Goal: Task Accomplishment & Management: Manage account settings

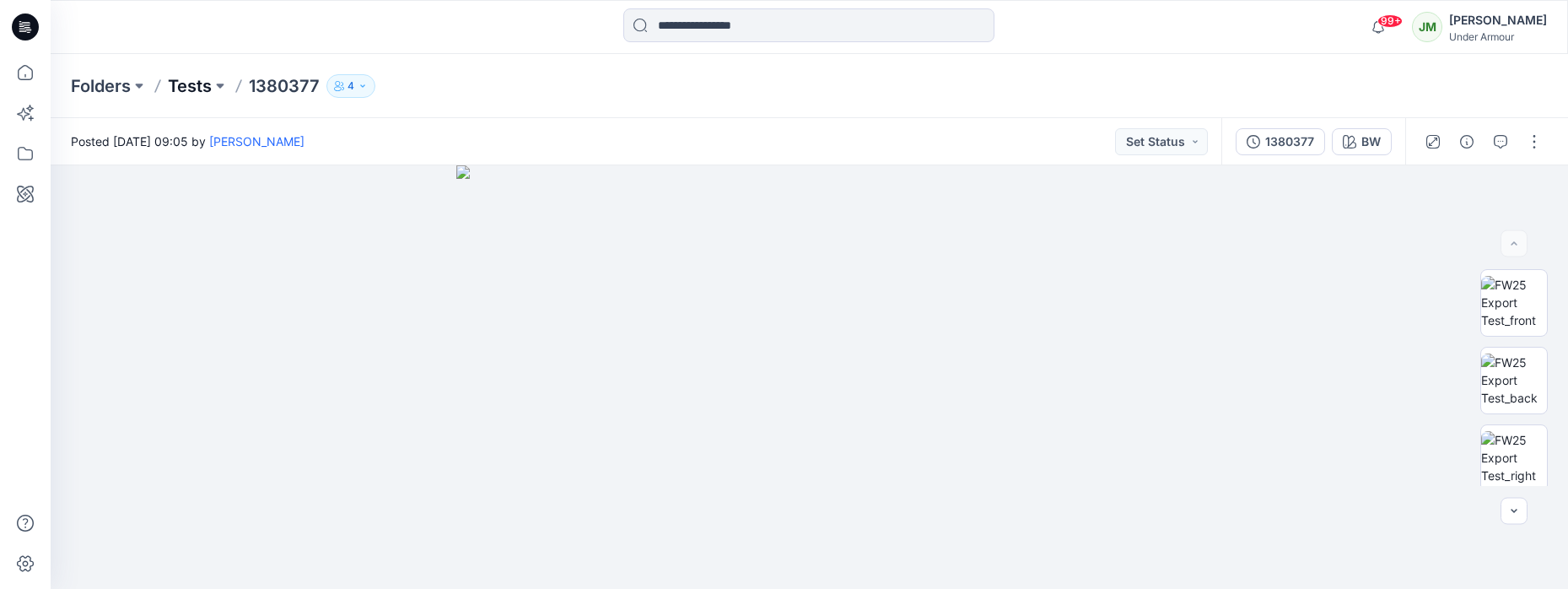
click at [209, 88] on p "Tests" at bounding box center [189, 86] width 44 height 24
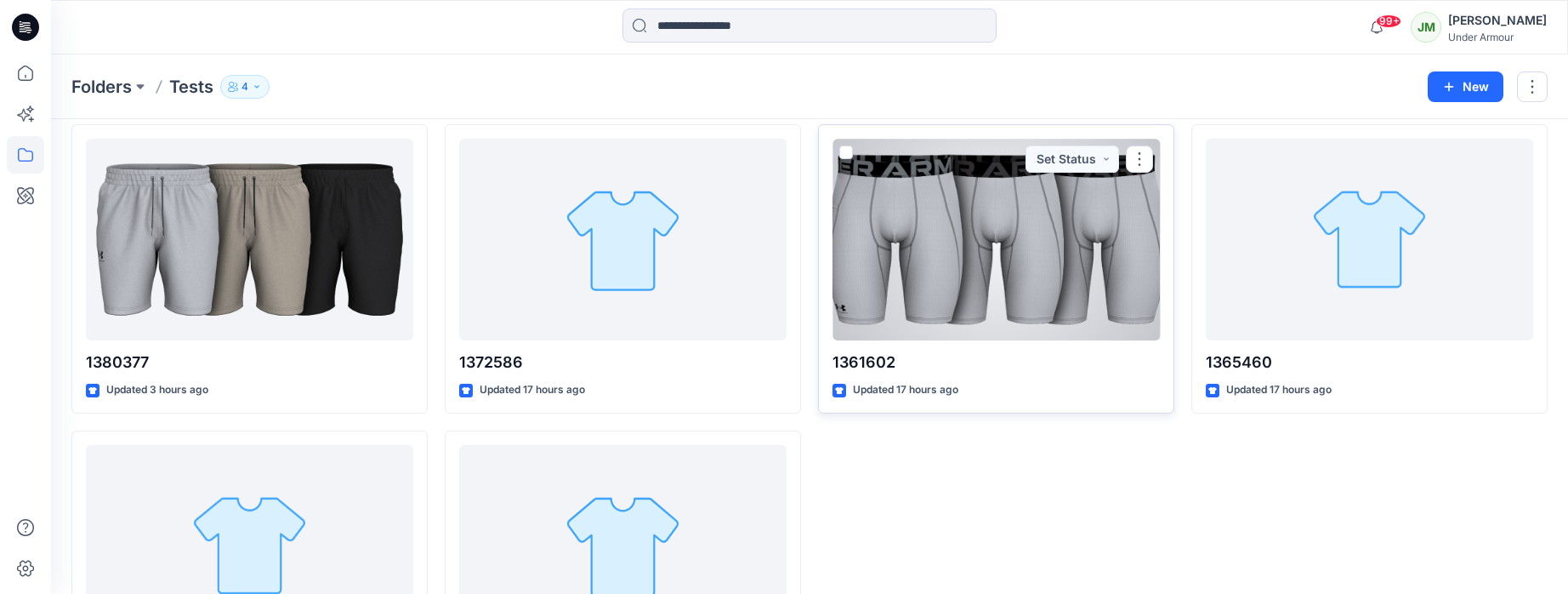
scroll to position [130, 0]
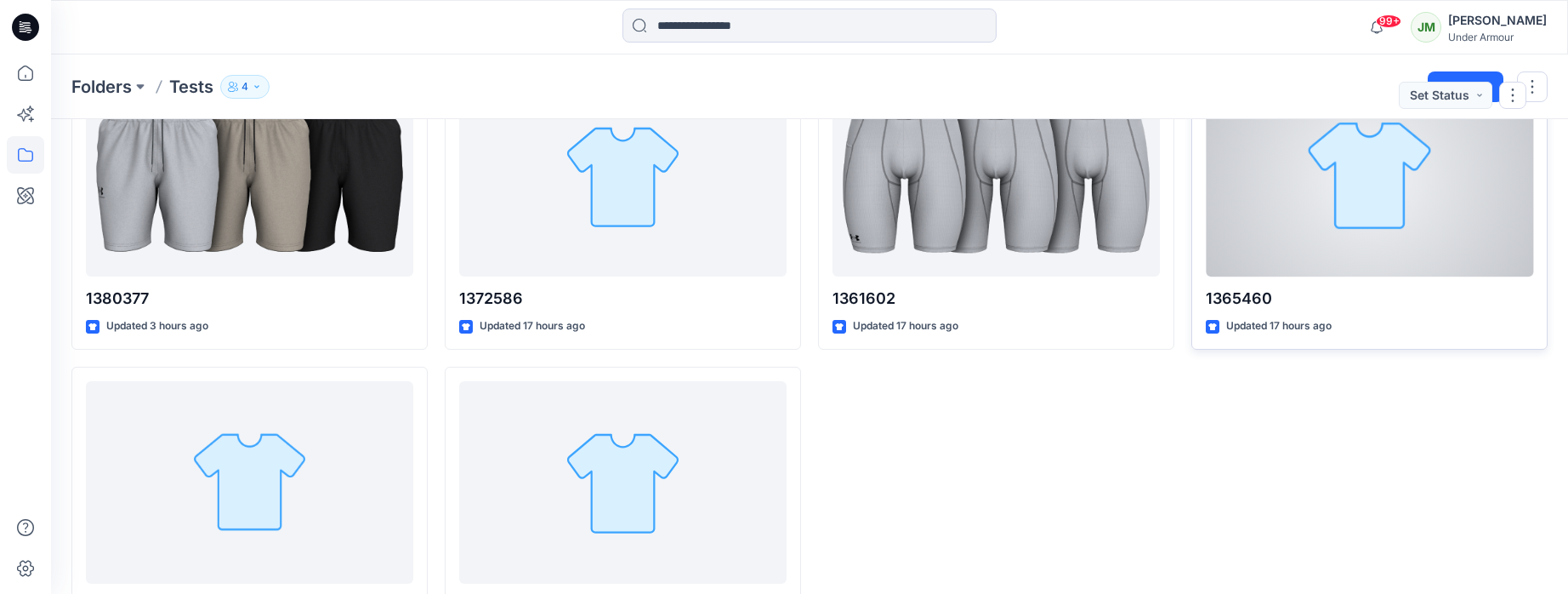
click at [1297, 240] on div at bounding box center [1369, 176] width 327 height 201
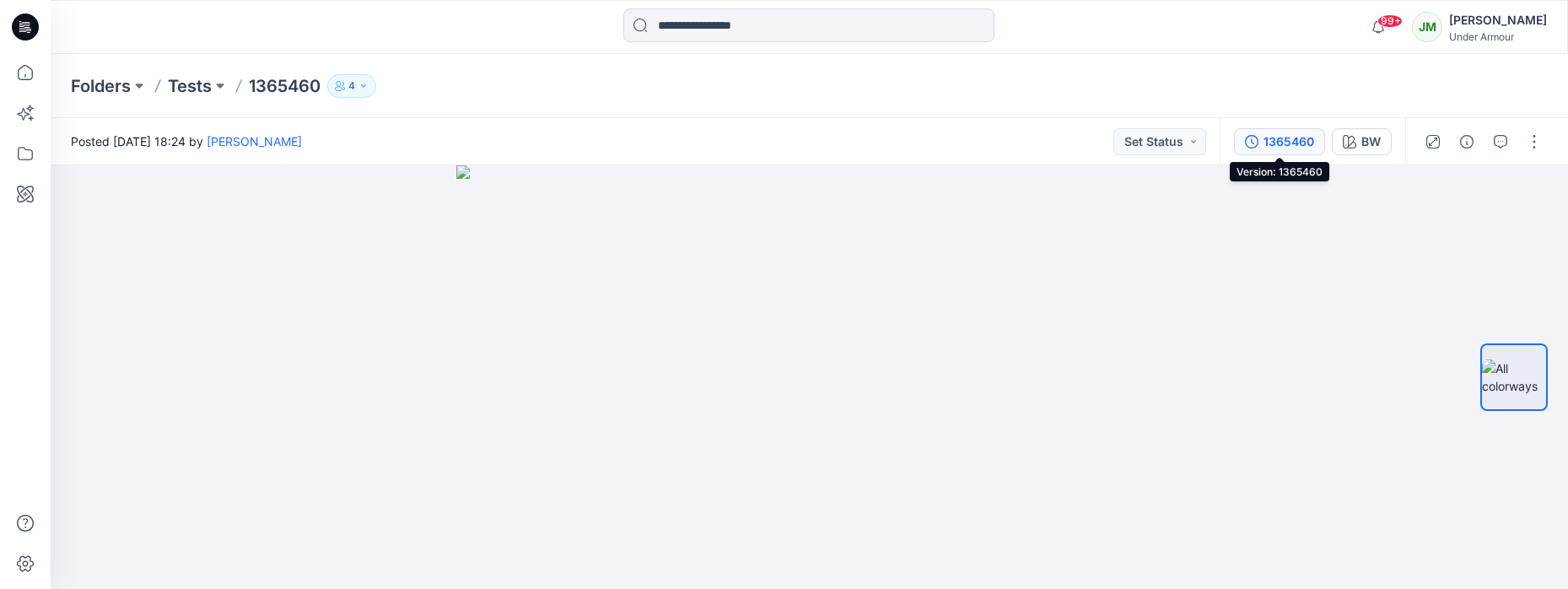
click at [1283, 143] on div "1365460" at bounding box center [1289, 142] width 51 height 19
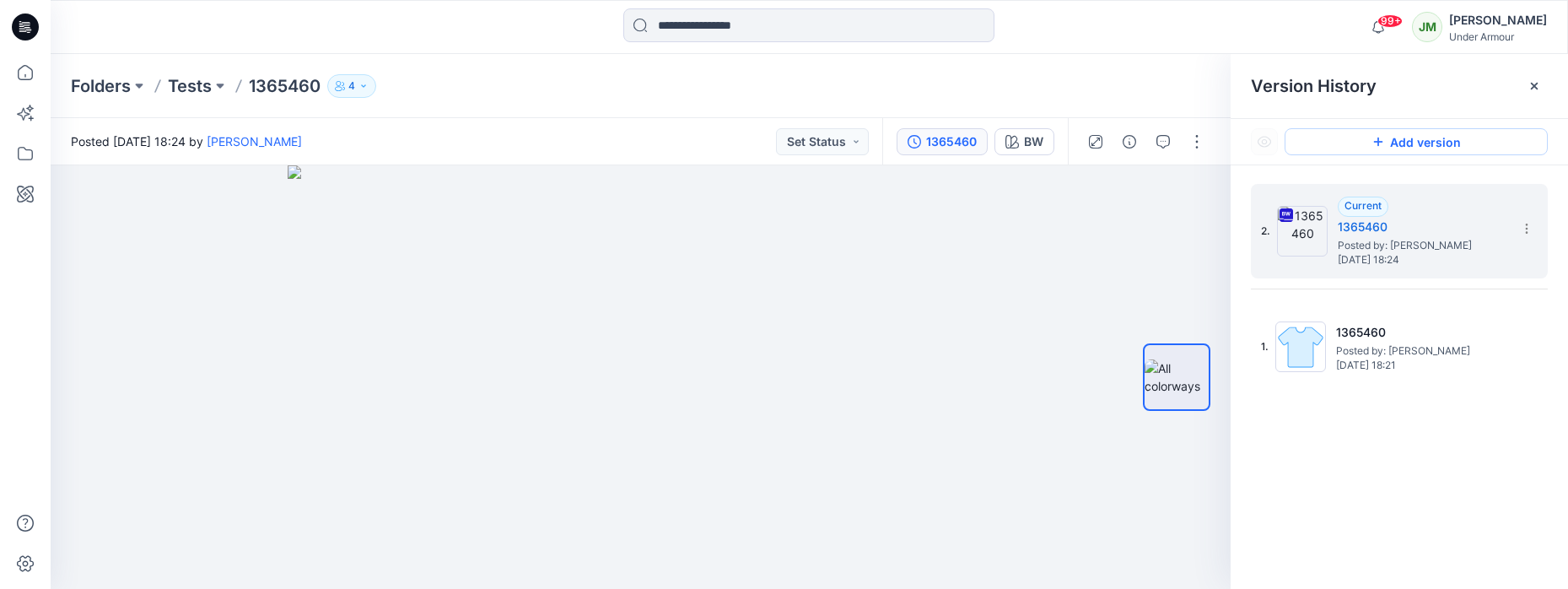
click at [1374, 143] on icon at bounding box center [1378, 141] width 13 height 13
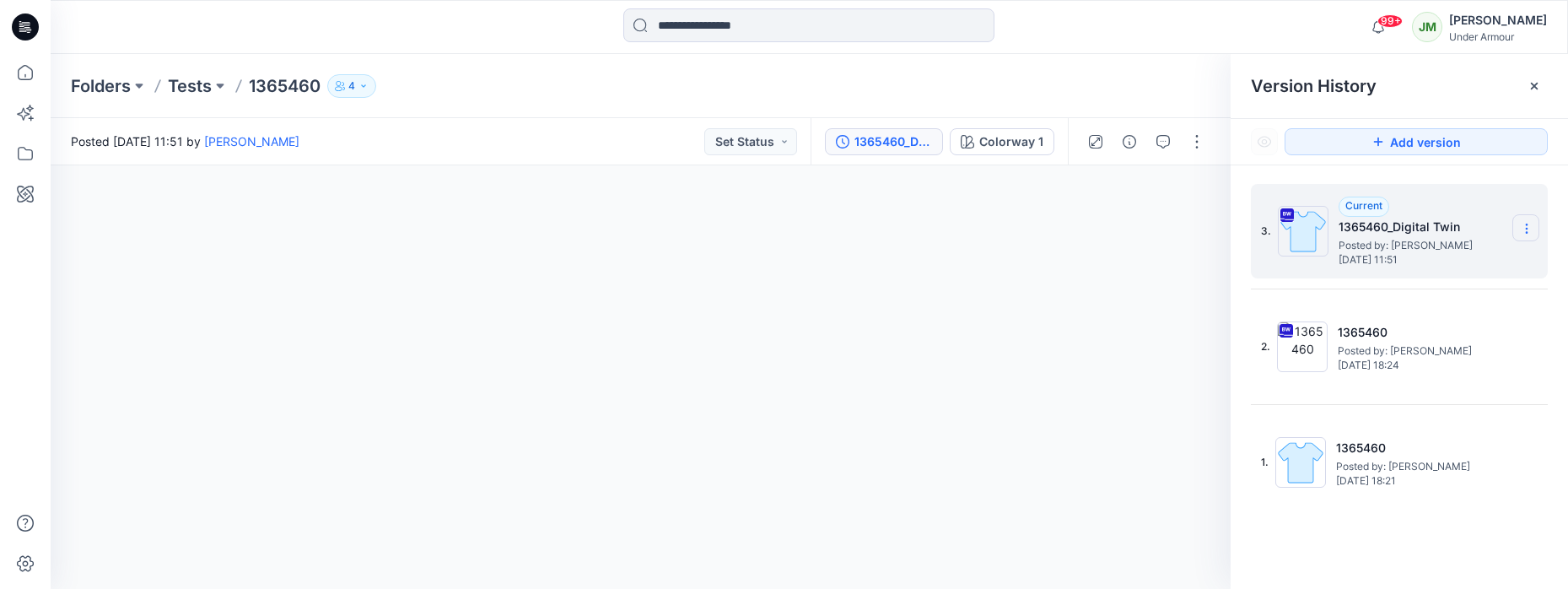
click at [1530, 225] on icon at bounding box center [1527, 229] width 13 height 13
click at [1003, 148] on div "Colorway 1" at bounding box center [1011, 142] width 64 height 19
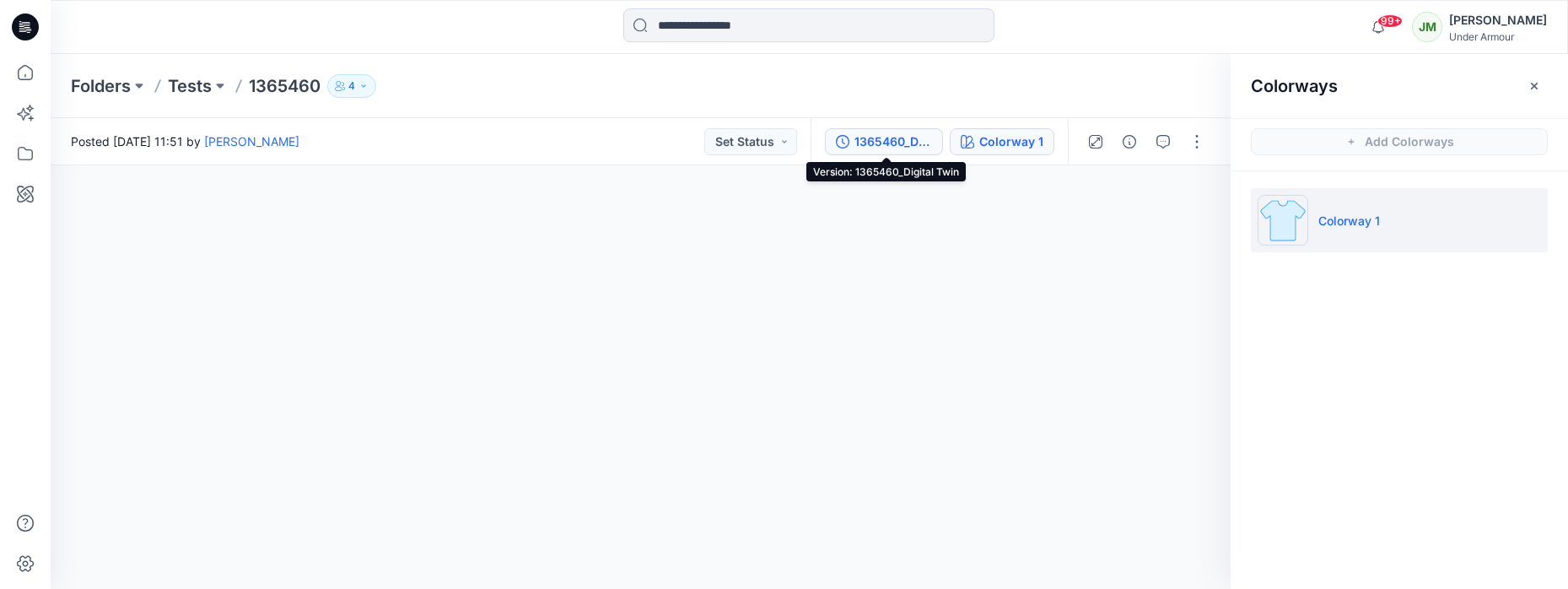
click at [918, 141] on div "1365460_Digital Twin" at bounding box center [893, 142] width 77 height 19
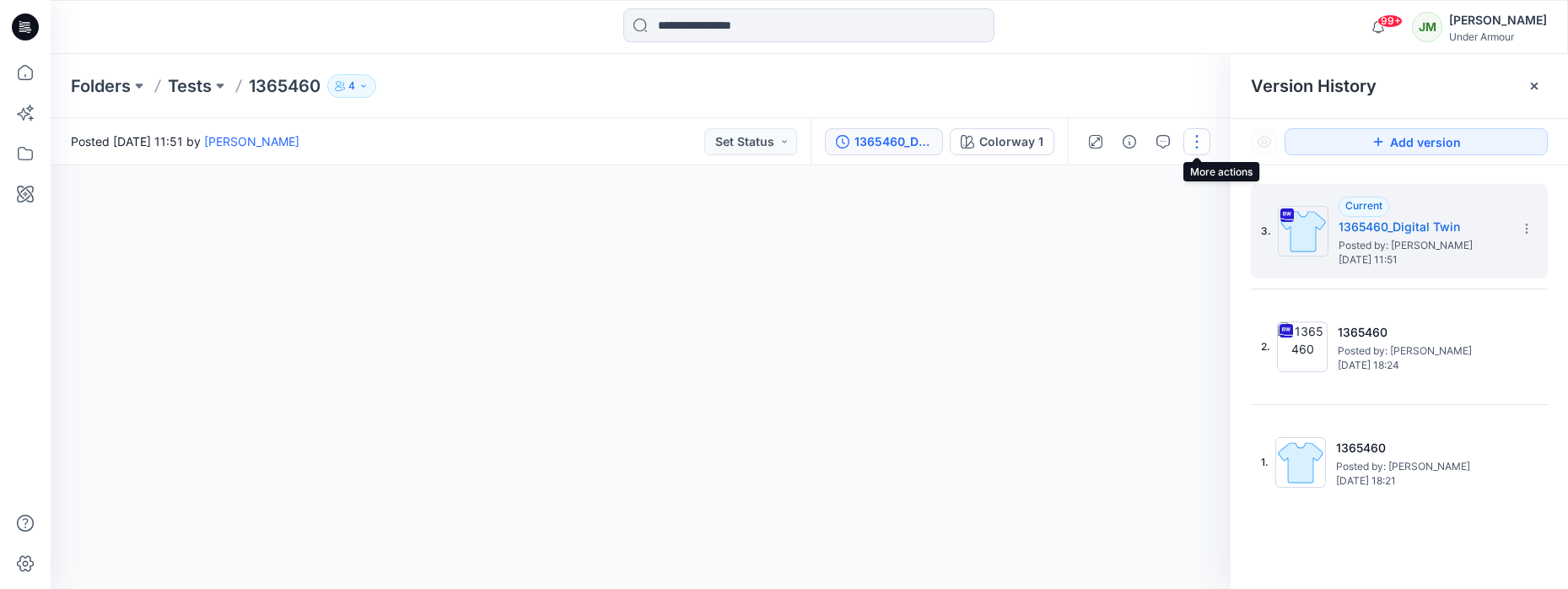
click at [1202, 143] on button "button" at bounding box center [1196, 141] width 27 height 27
click at [1532, 87] on icon at bounding box center [1533, 86] width 7 height 7
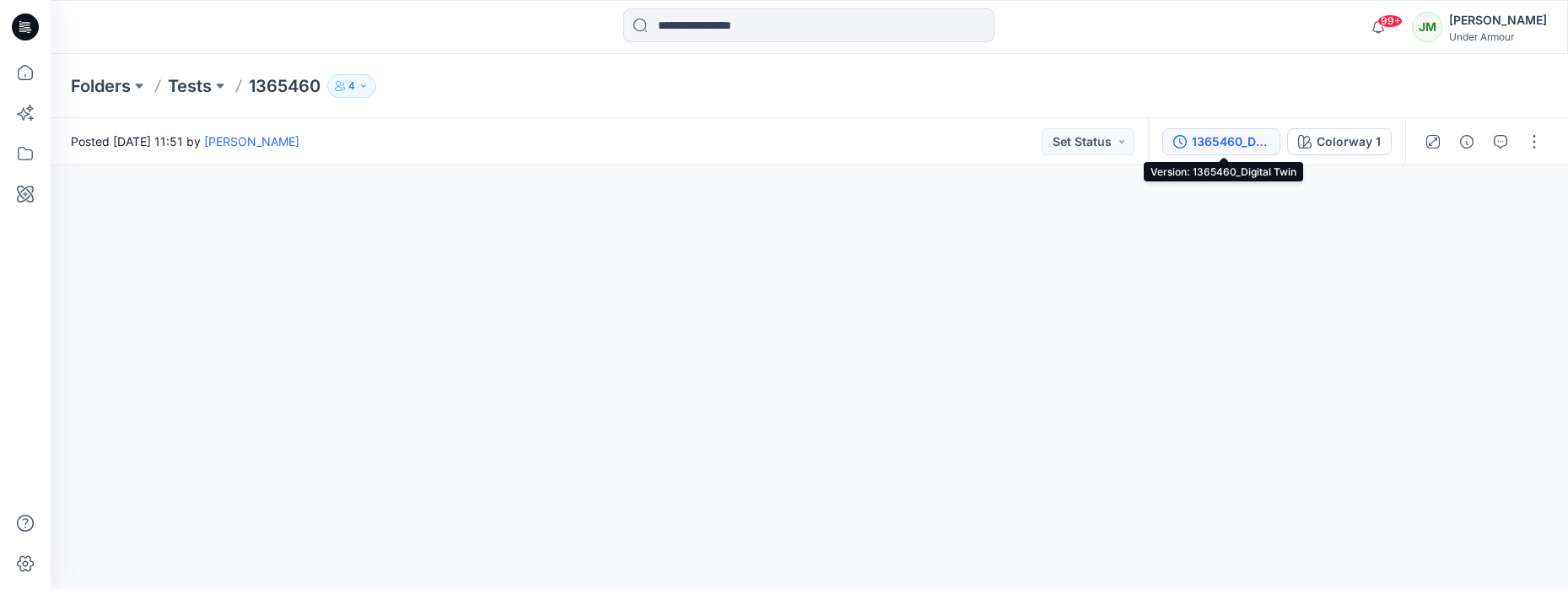
click at [1209, 141] on div "1365460_Digital Twin" at bounding box center [1230, 142] width 77 height 19
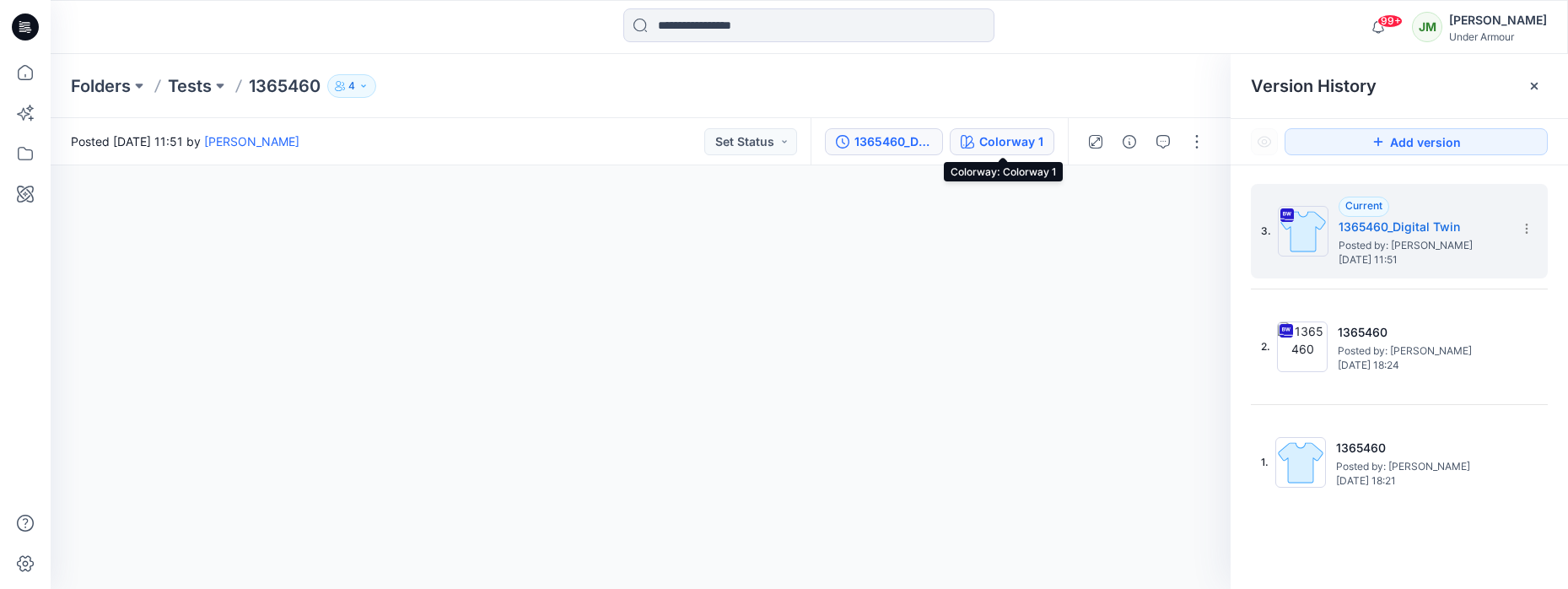
click at [992, 137] on div "Colorway 1" at bounding box center [1011, 142] width 64 height 19
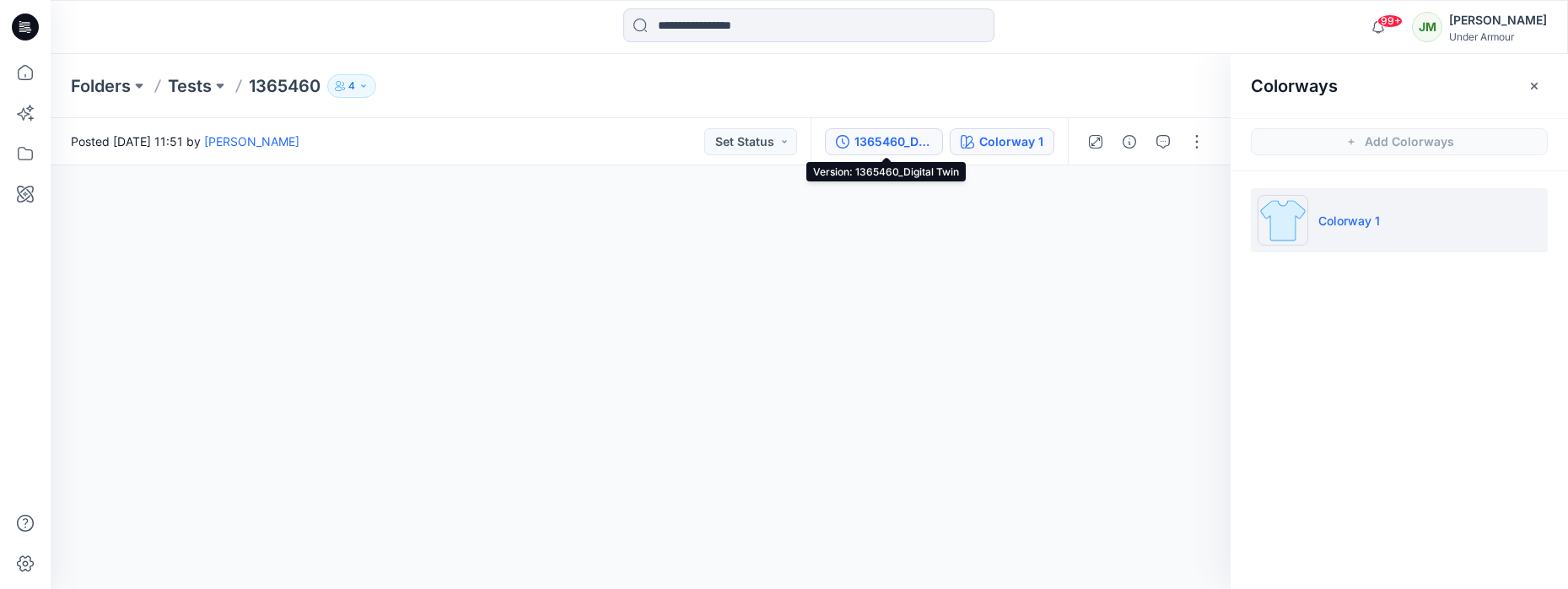
click at [879, 137] on div "1365460_Digital Twin" at bounding box center [893, 142] width 77 height 19
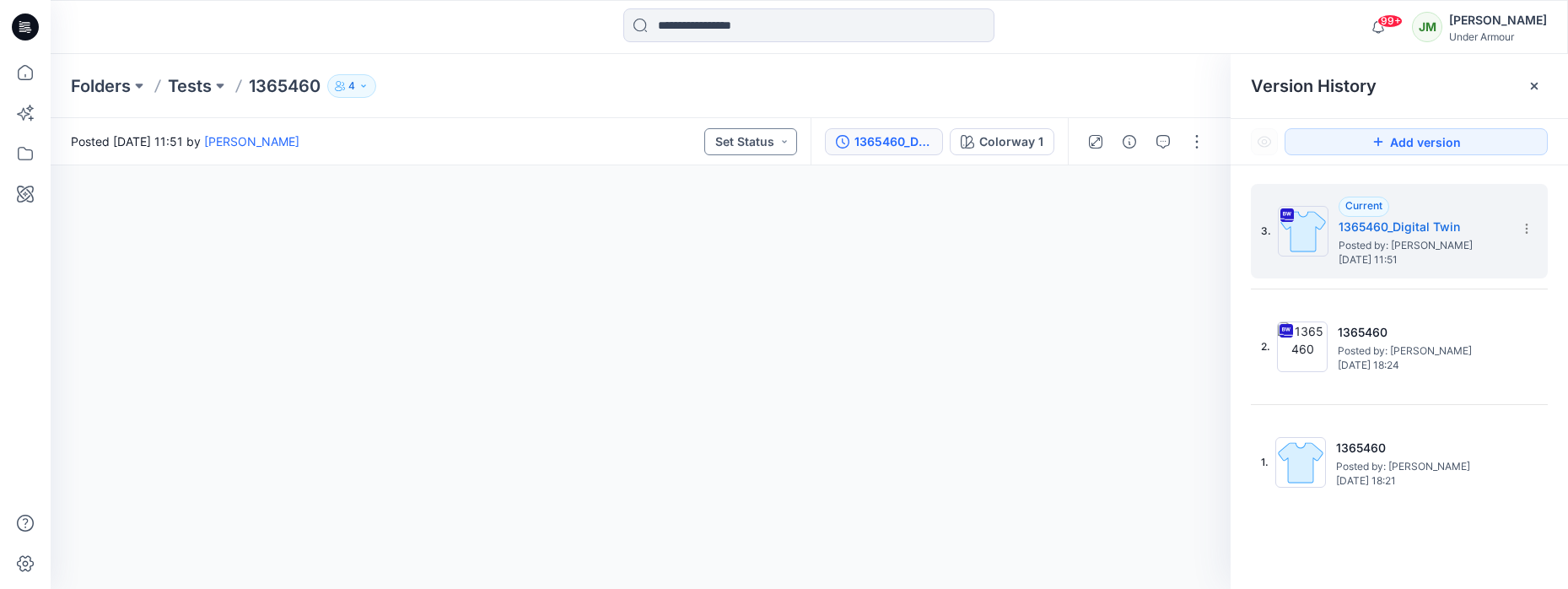
click at [789, 140] on button "Set Status" at bounding box center [751, 141] width 93 height 27
click at [1533, 224] on section at bounding box center [1526, 228] width 27 height 27
click at [1529, 90] on icon at bounding box center [1534, 86] width 13 height 13
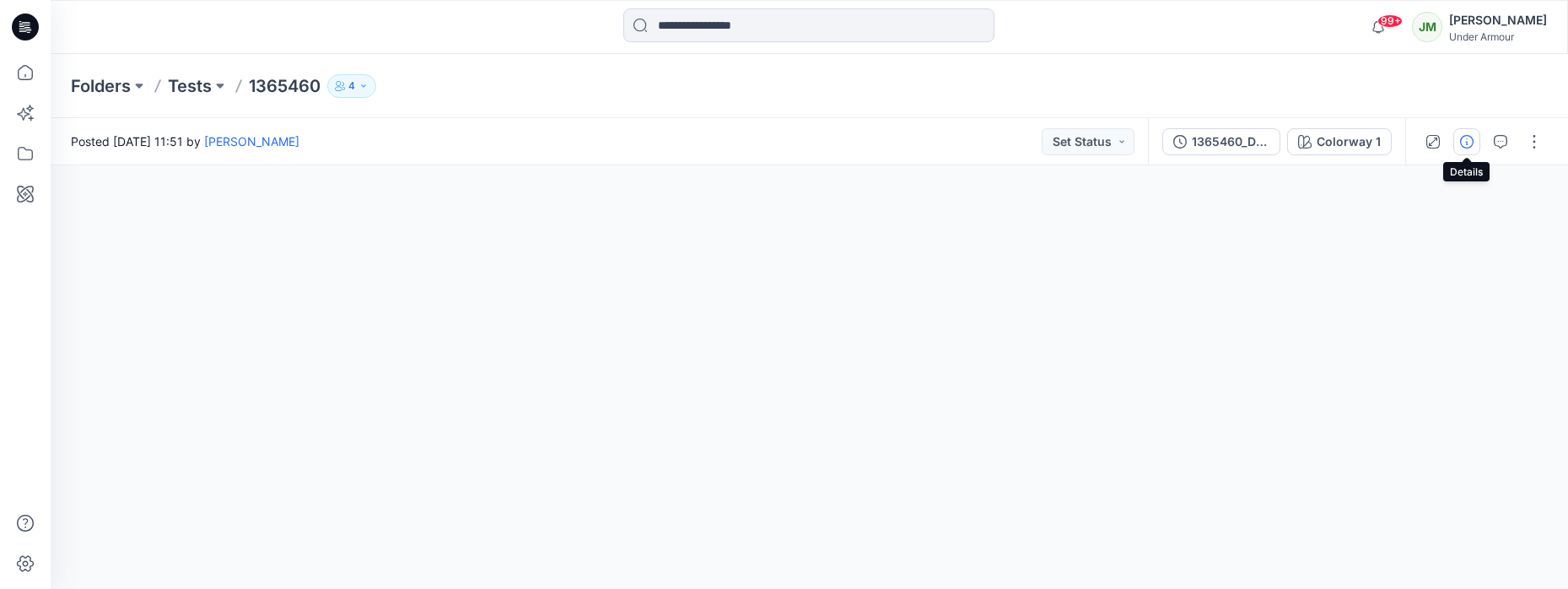
click at [1468, 151] on button "button" at bounding box center [1466, 141] width 27 height 27
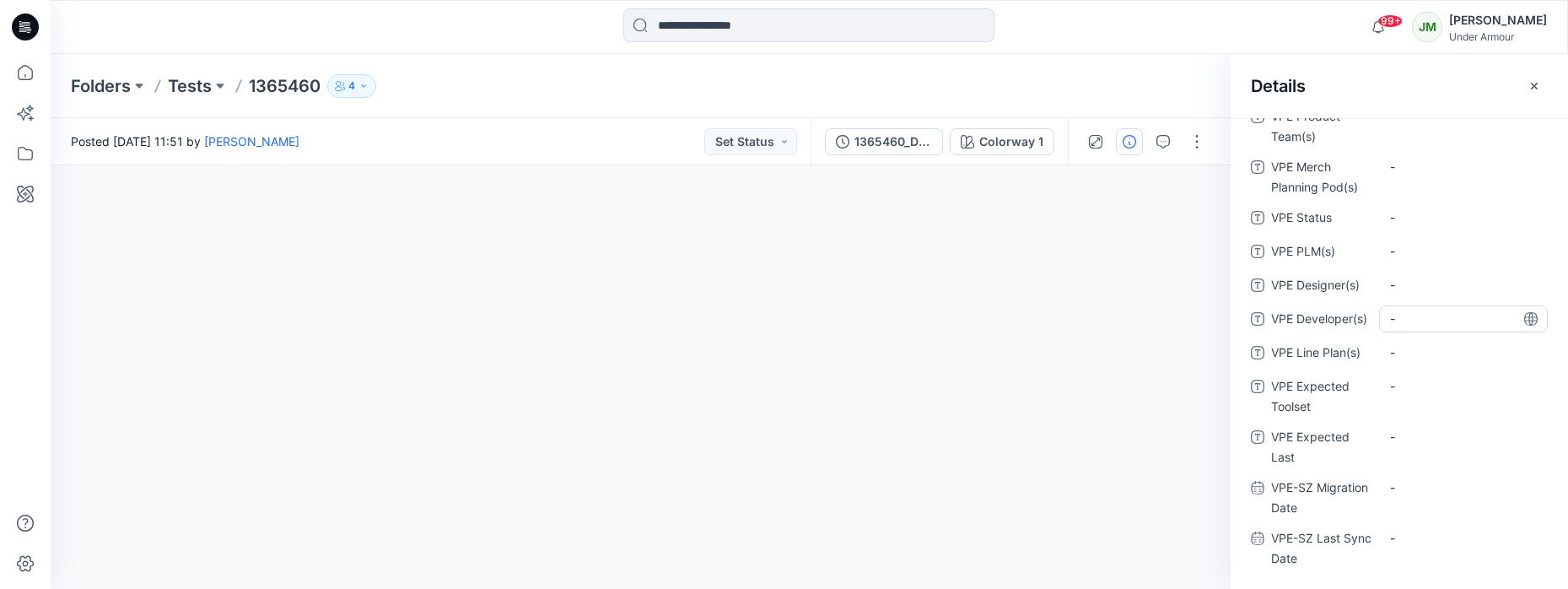
scroll to position [615, 0]
click at [1532, 83] on icon "button" at bounding box center [1534, 86] width 13 height 13
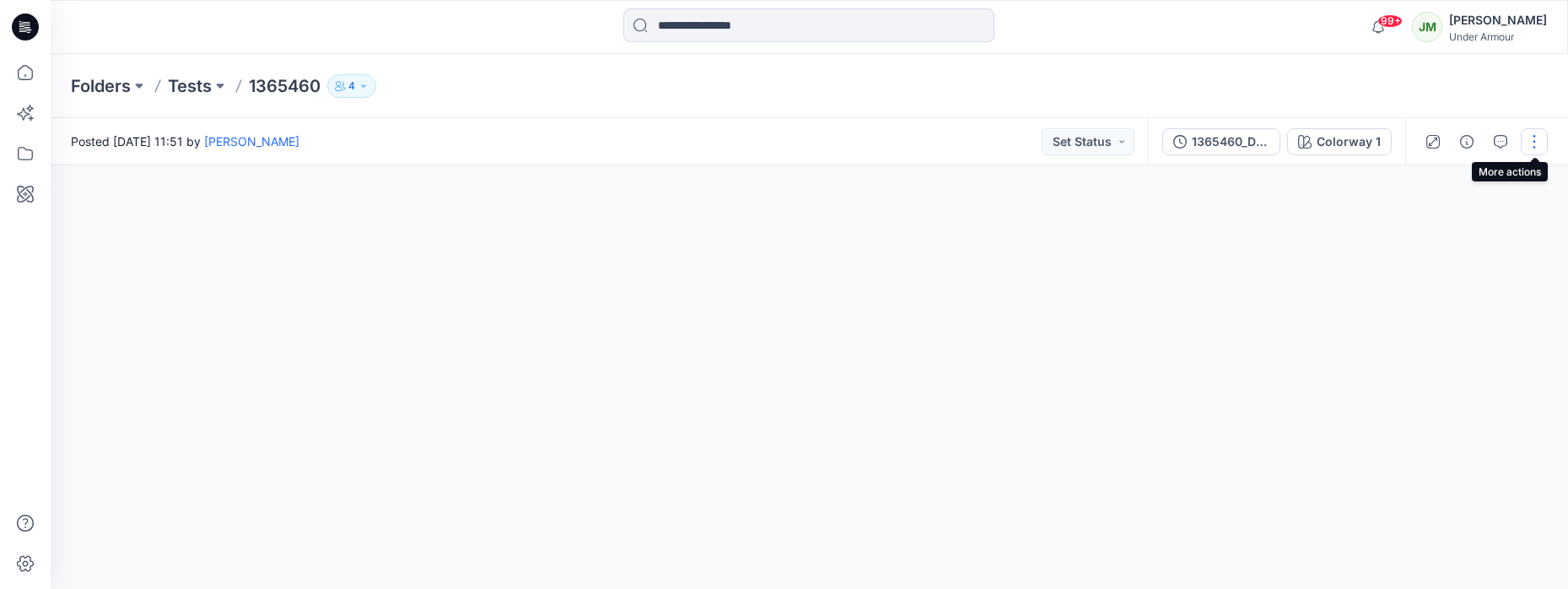
click at [1529, 137] on button "button" at bounding box center [1534, 141] width 27 height 27
click at [1442, 399] on p "View" at bounding box center [1429, 400] width 26 height 18
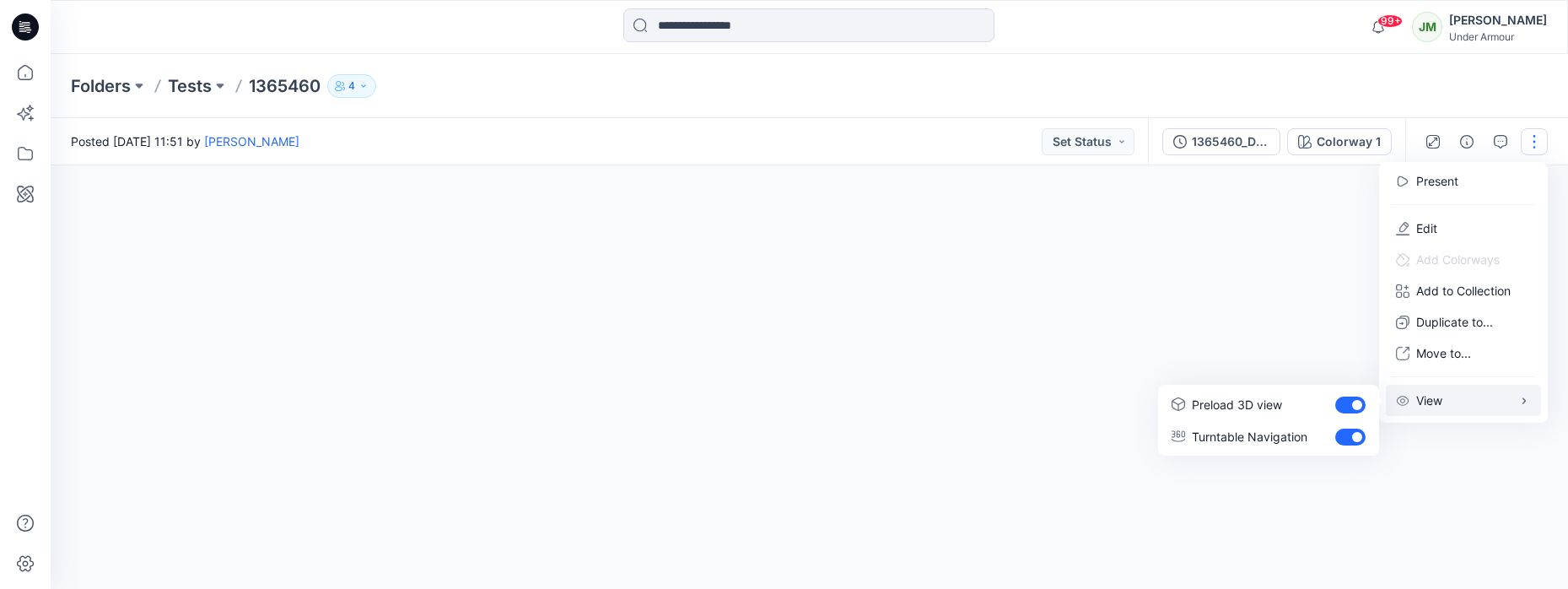
click at [1442, 399] on p "View" at bounding box center [1429, 400] width 26 height 18
drag, startPoint x: 1288, startPoint y: 91, endPoint x: 1262, endPoint y: 97, distance: 26.7
click at [1287, 91] on div "Folders Tests 1365460 4" at bounding box center [743, 86] width 1345 height 24
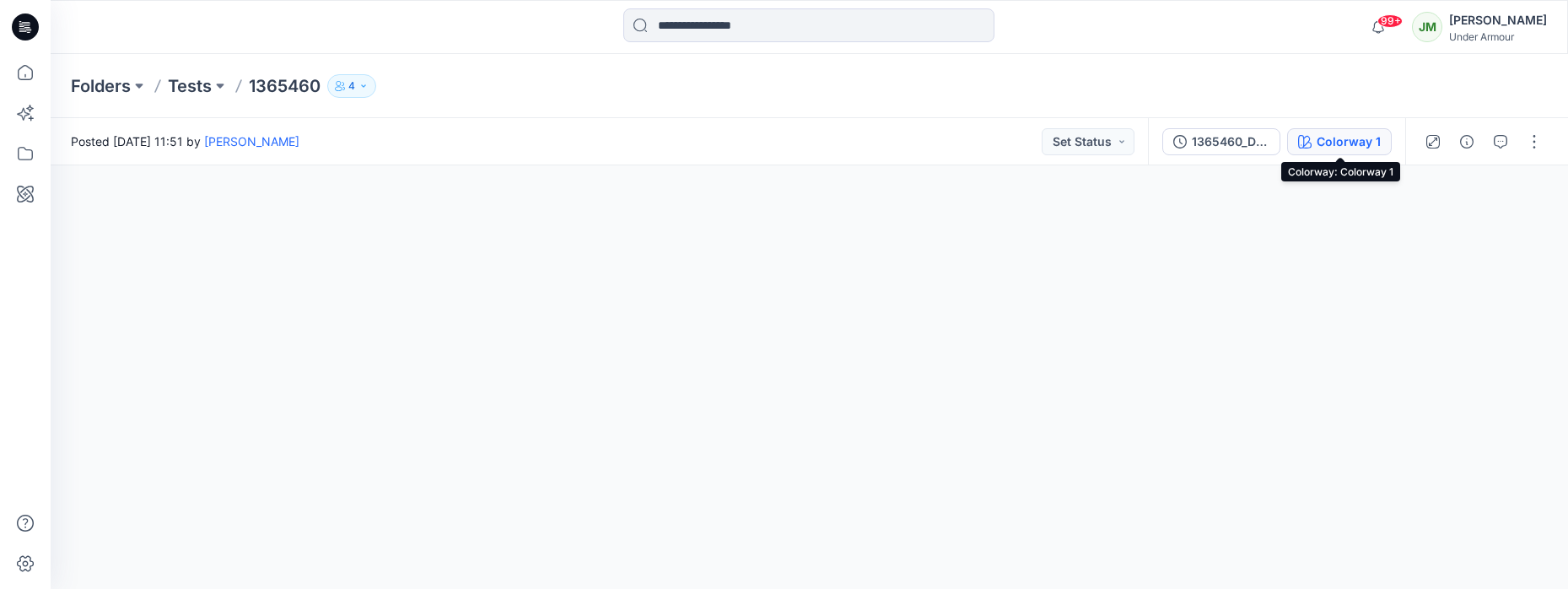
click at [1335, 141] on div "Colorway 1" at bounding box center [1349, 142] width 64 height 19
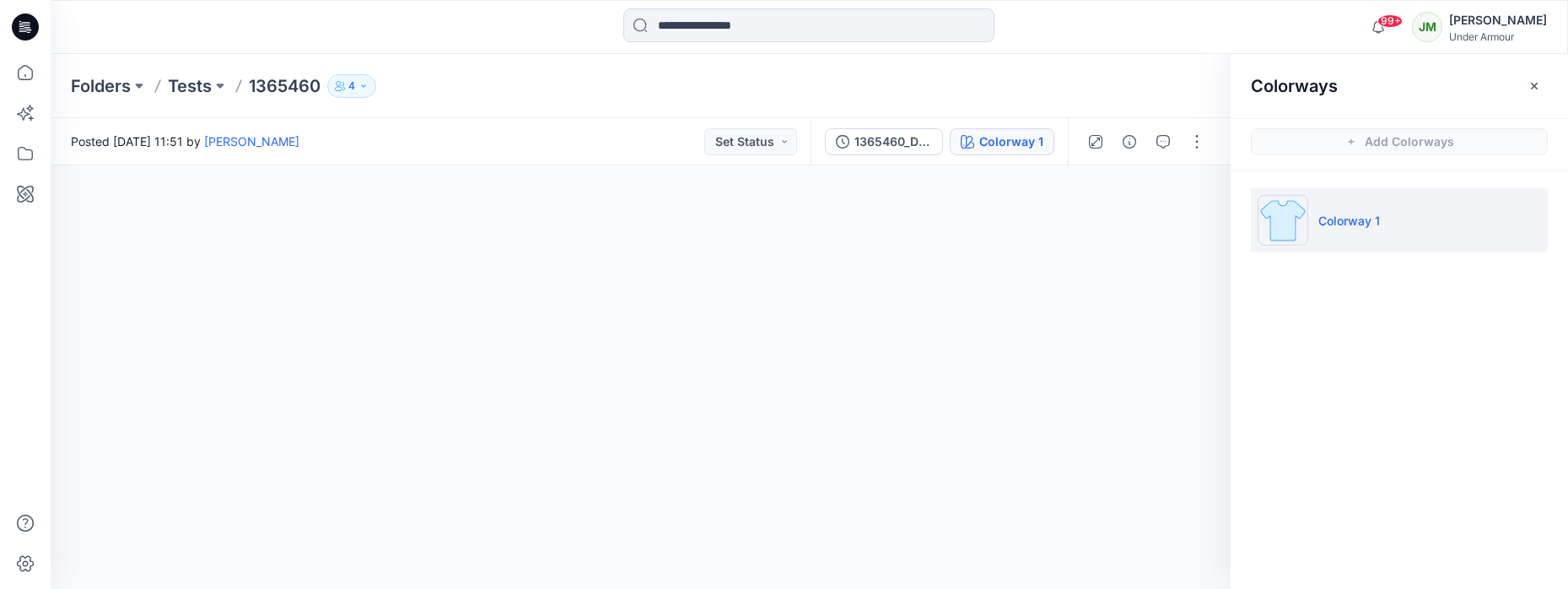
click at [1401, 212] on li "Colorway 1" at bounding box center [1400, 220] width 297 height 64
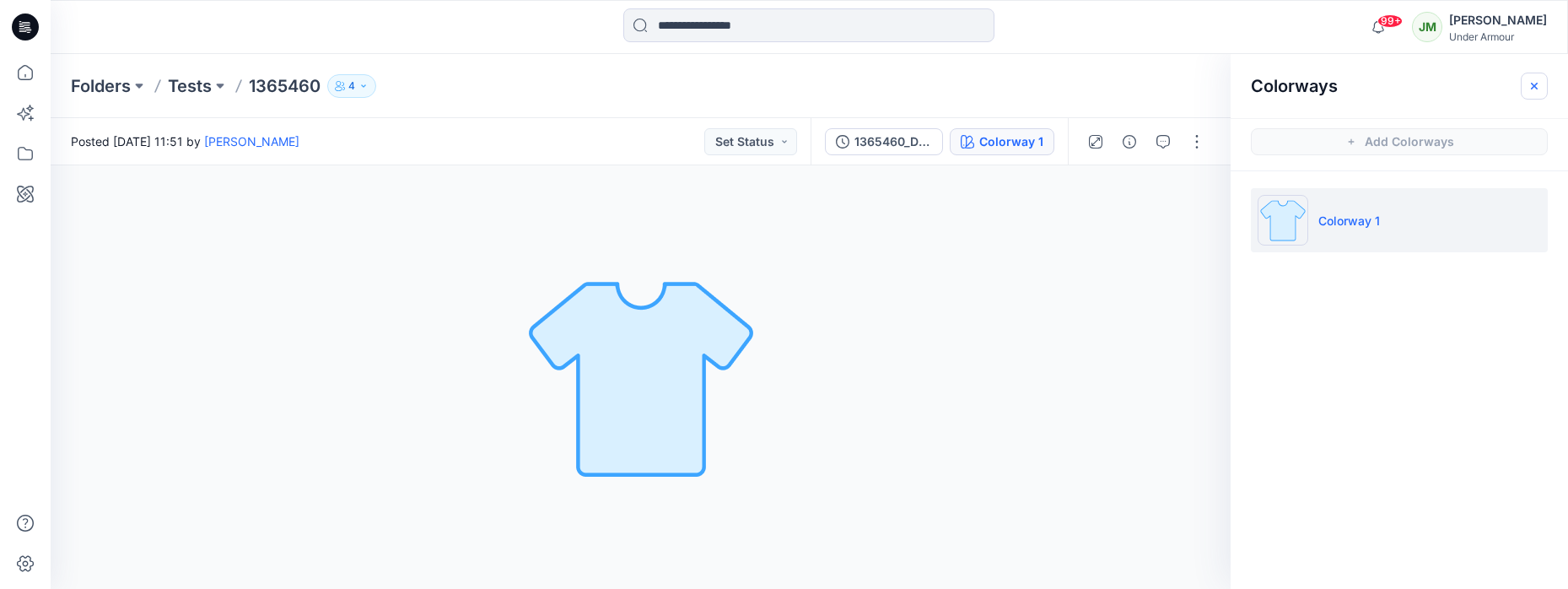
click at [1528, 91] on icon "button" at bounding box center [1534, 86] width 13 height 13
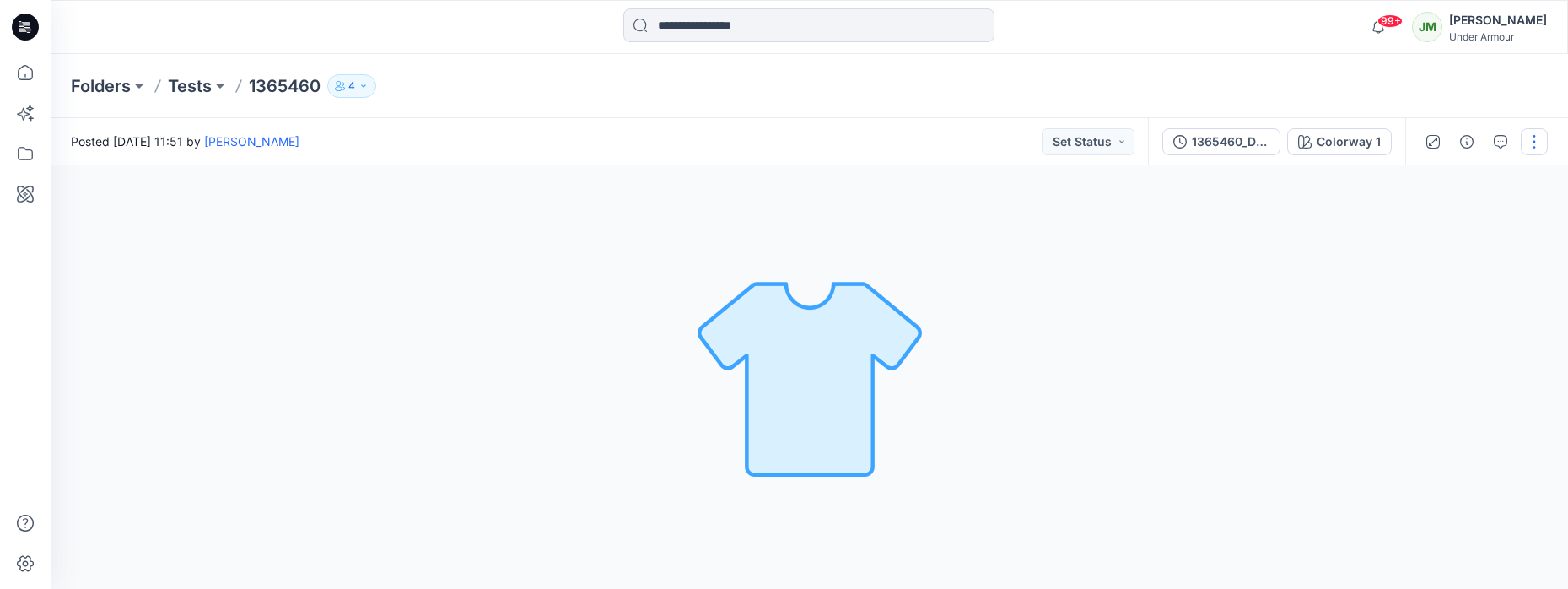
click at [1525, 139] on button "button" at bounding box center [1534, 141] width 27 height 27
click at [1464, 231] on button "Edit" at bounding box center [1463, 228] width 155 height 31
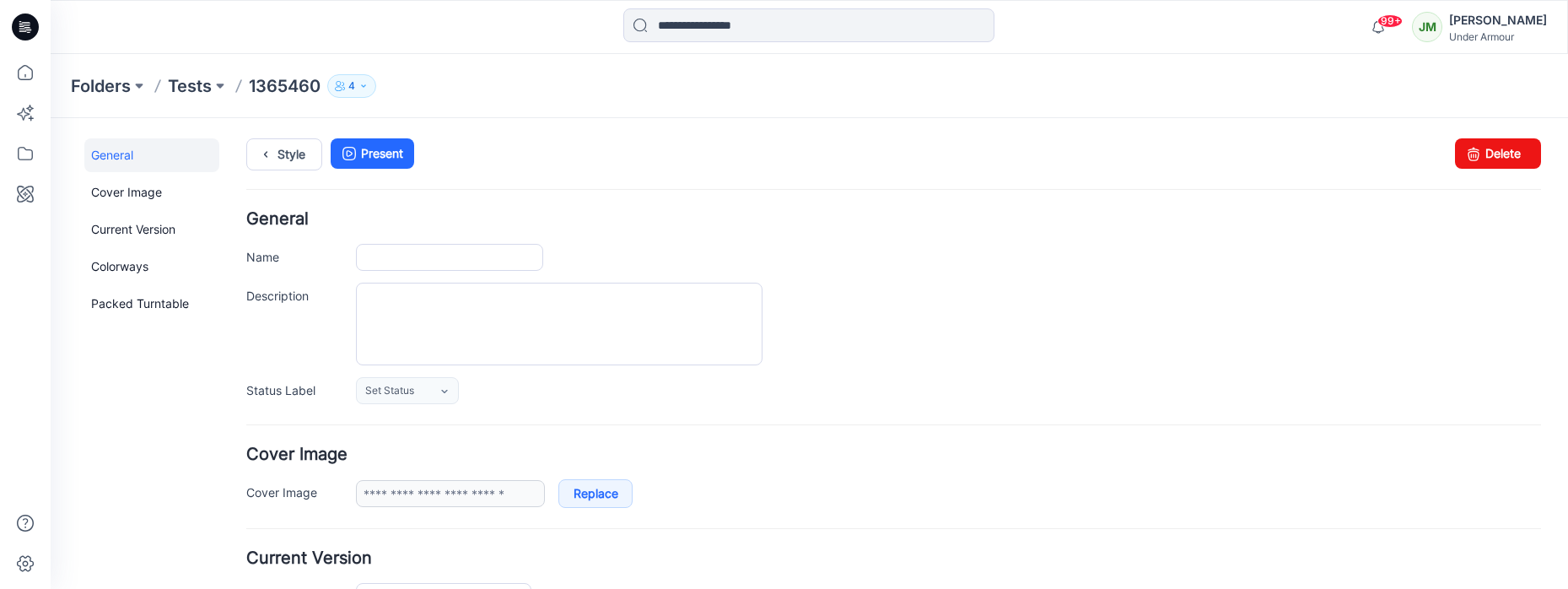
type input "*******"
type input "**********"
click at [281, 157] on link "Style" at bounding box center [284, 154] width 76 height 32
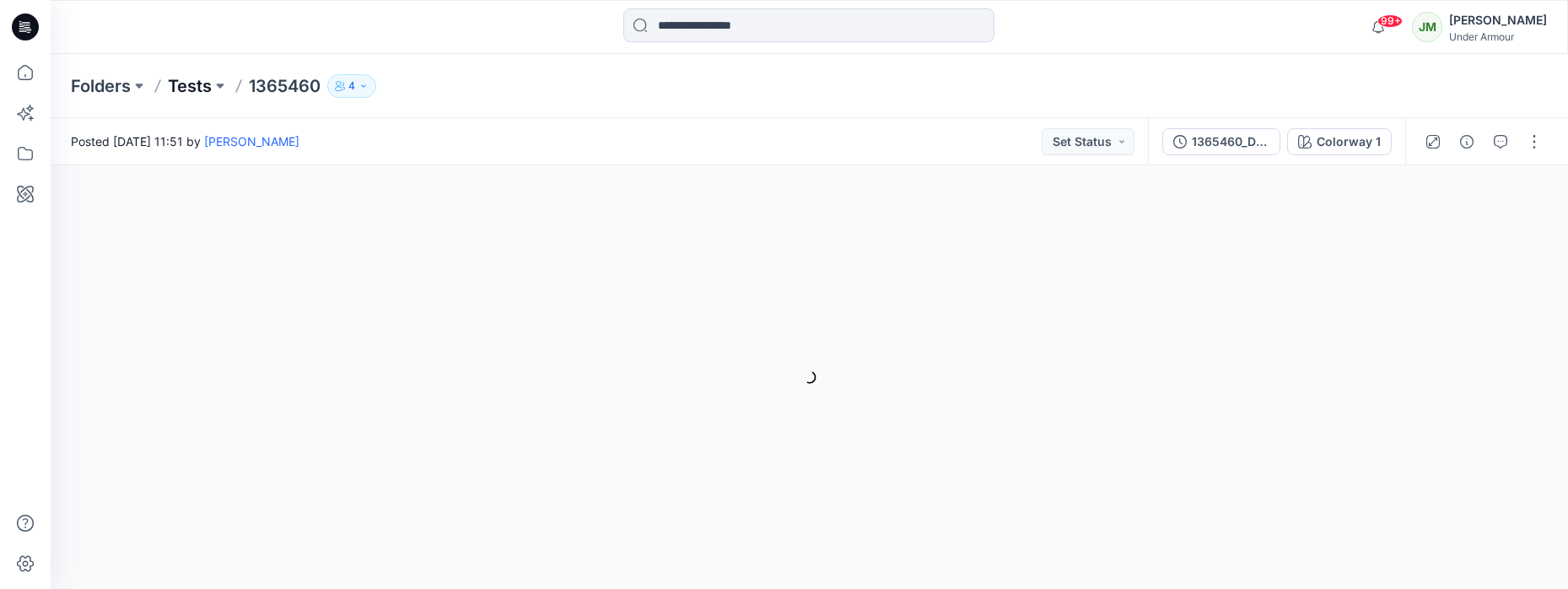
click at [192, 87] on p "Tests" at bounding box center [189, 86] width 44 height 24
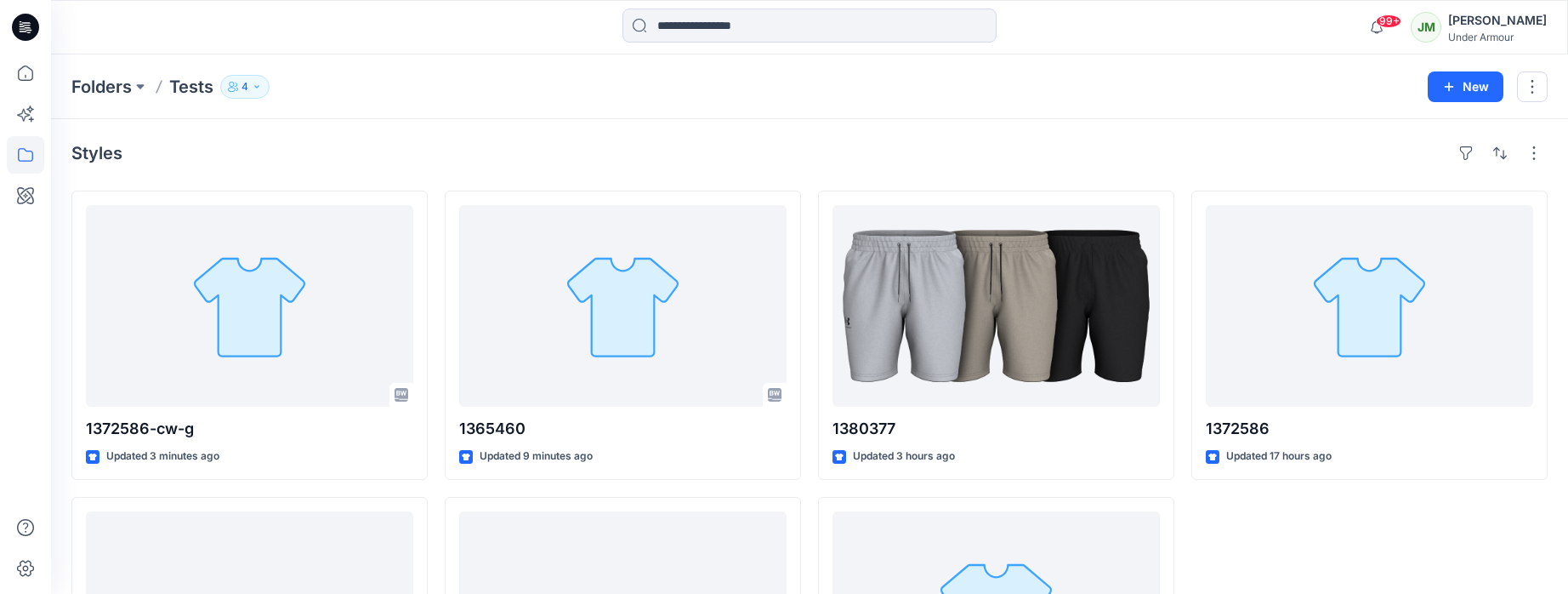
click at [262, 84] on button "4" at bounding box center [245, 86] width 49 height 24
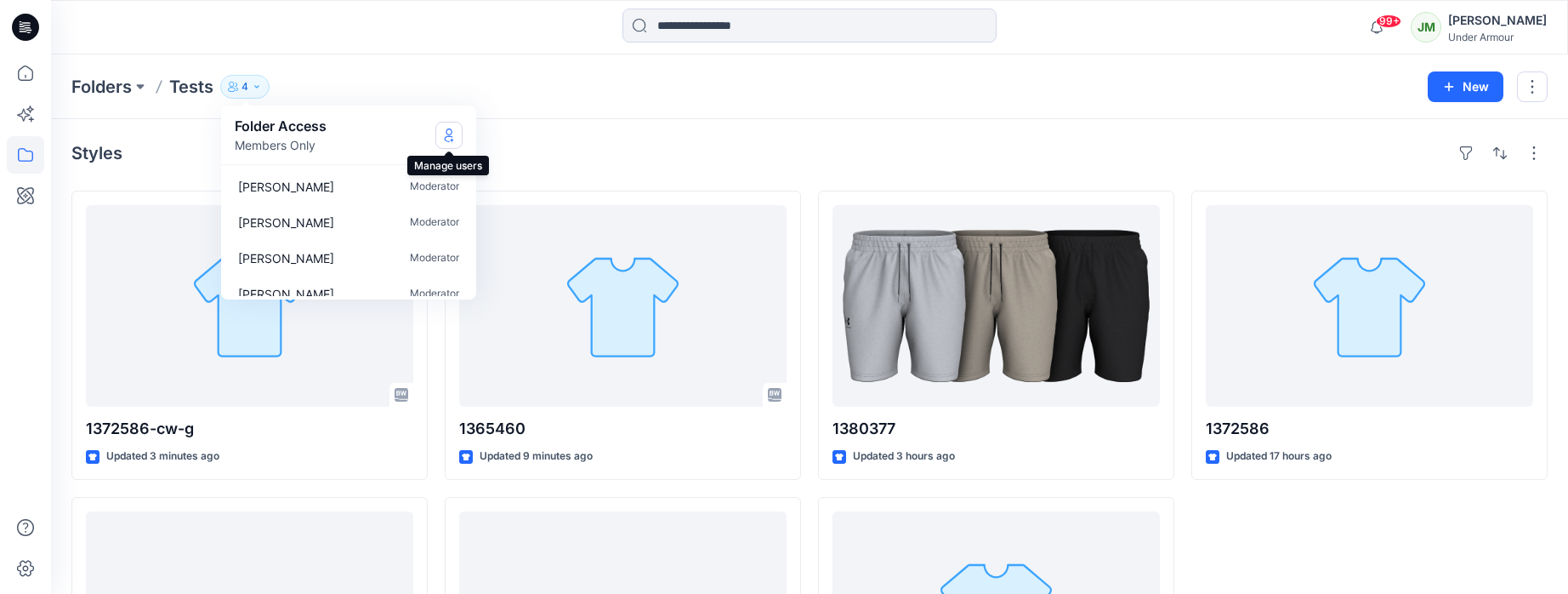
click at [442, 136] on icon "Manage Users" at bounding box center [449, 135] width 13 height 13
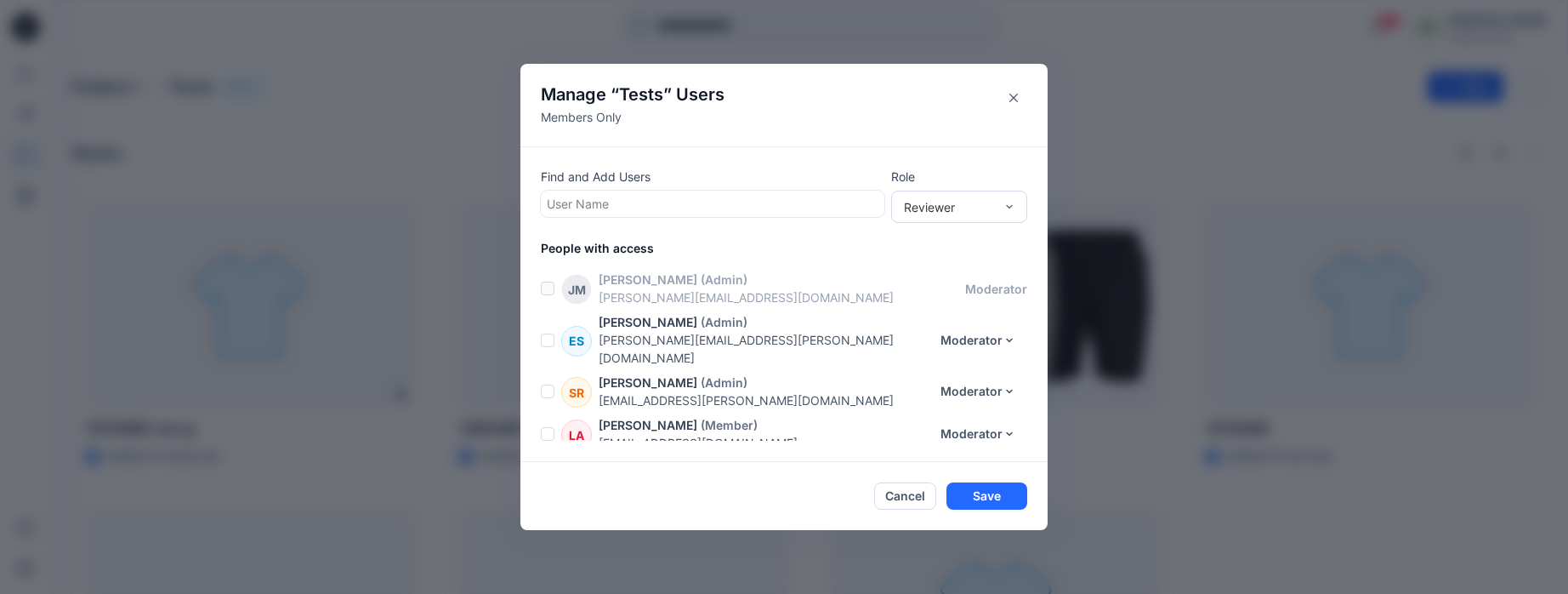
click at [581, 202] on div at bounding box center [713, 204] width 332 height 21
type input "***"
click at [914, 491] on button "Cancel" at bounding box center [905, 495] width 62 height 28
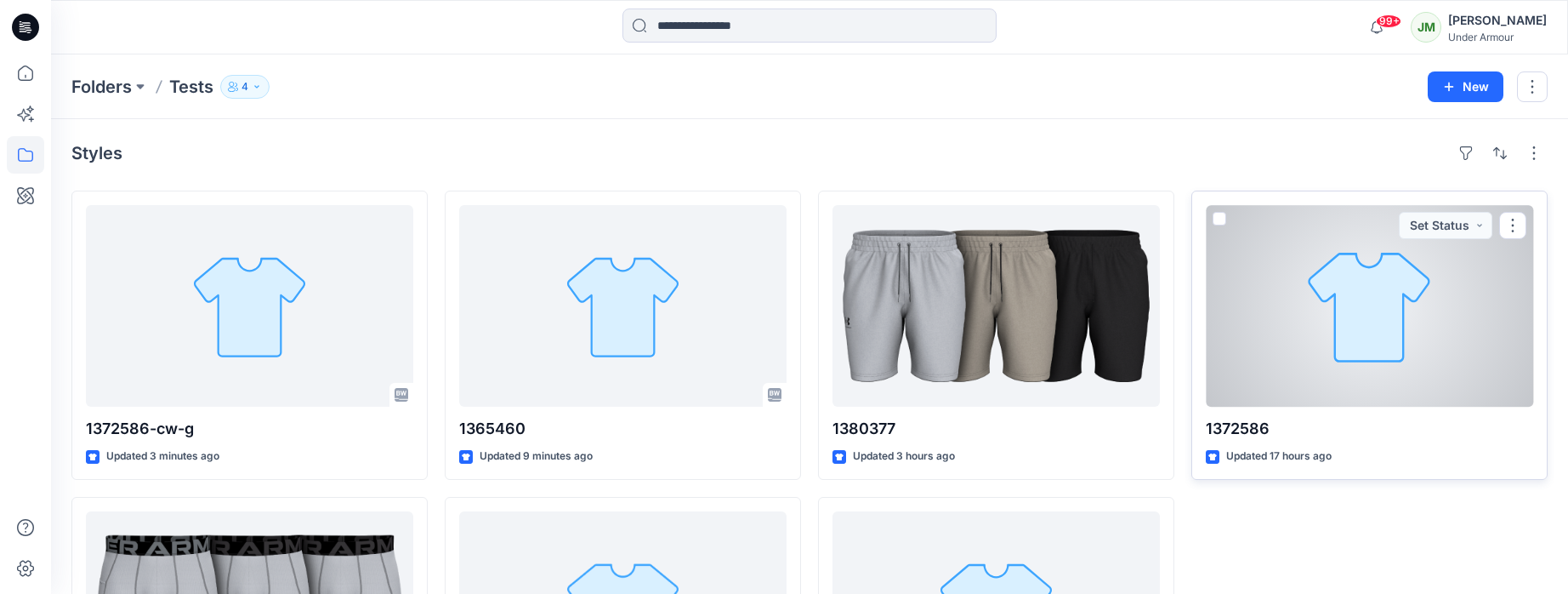
click at [1315, 369] on div at bounding box center [1369, 306] width 327 height 201
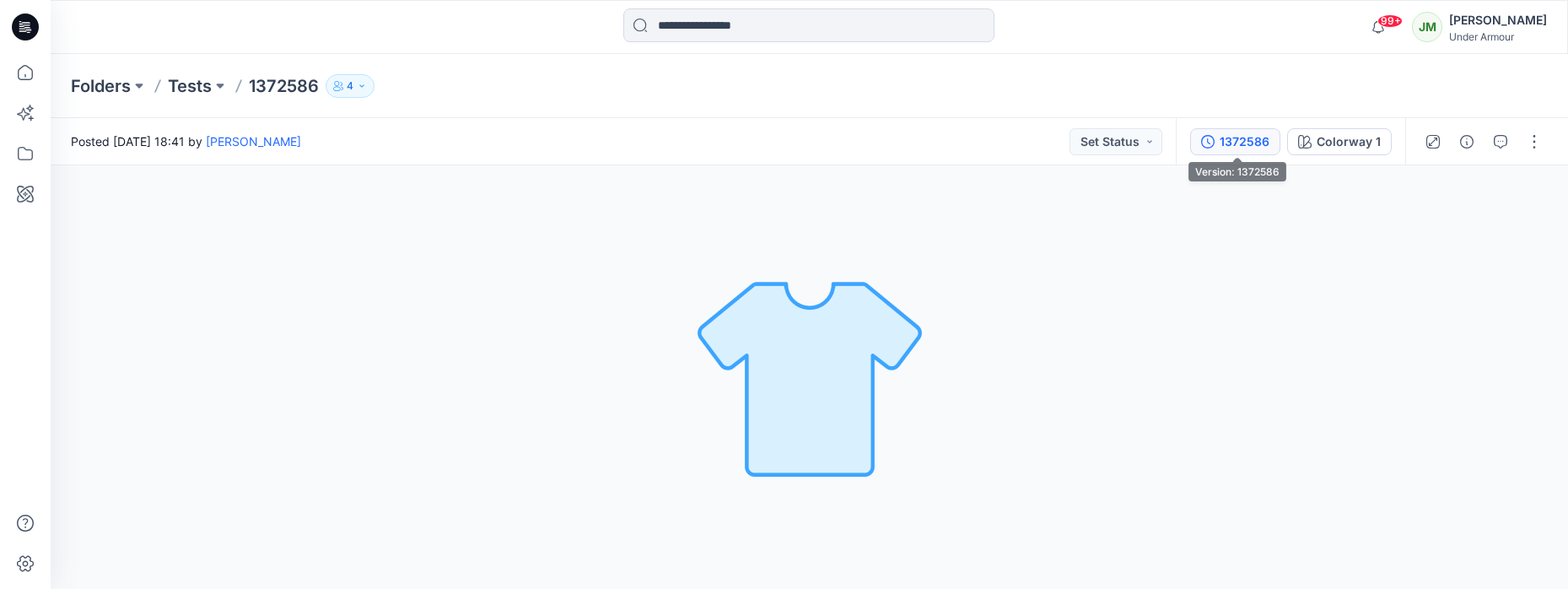
click at [1237, 144] on div "1372586" at bounding box center [1243, 142] width 50 height 19
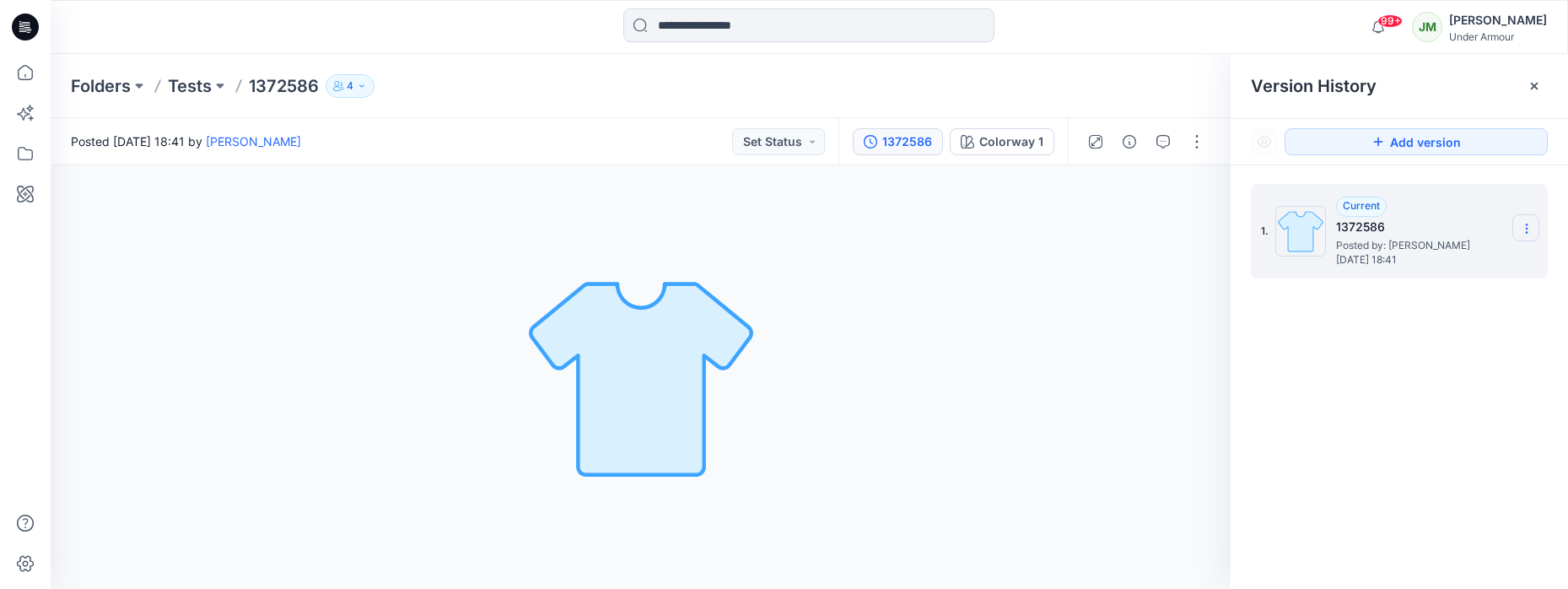
click at [1523, 224] on icon at bounding box center [1527, 229] width 13 height 13
click at [193, 82] on p "Tests" at bounding box center [189, 86] width 44 height 24
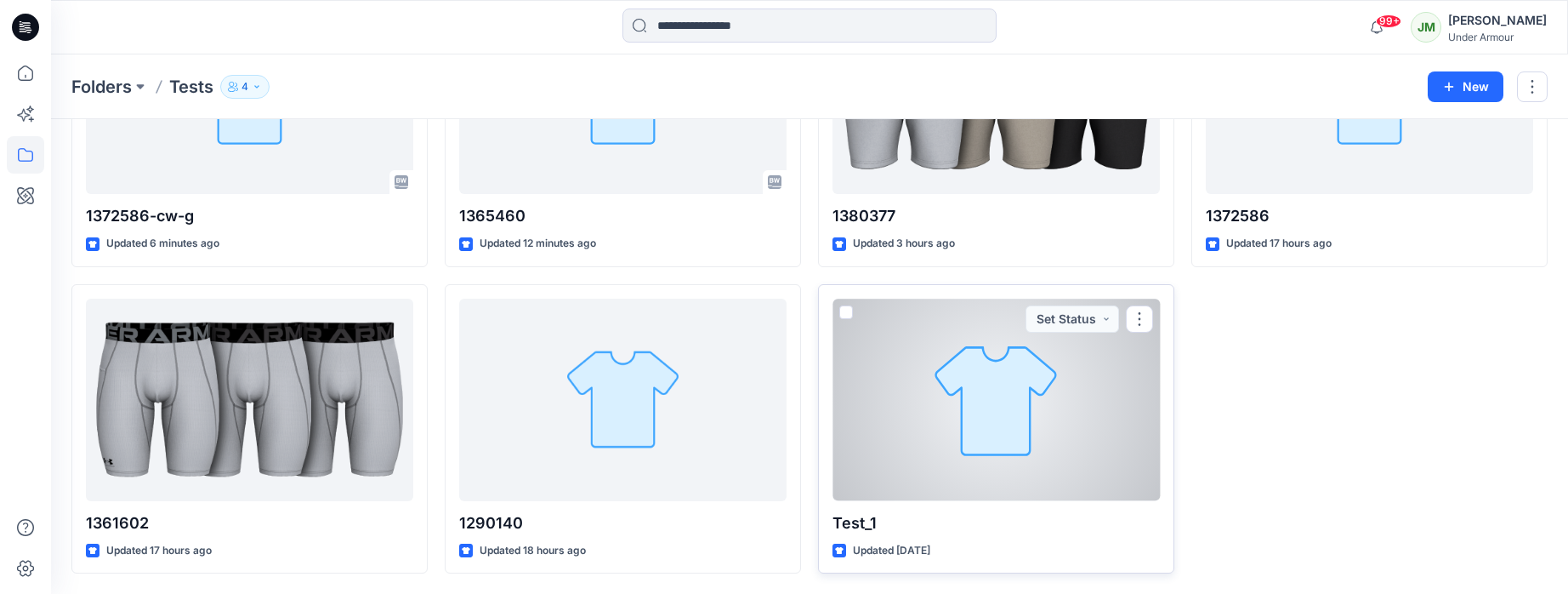
scroll to position [210, 0]
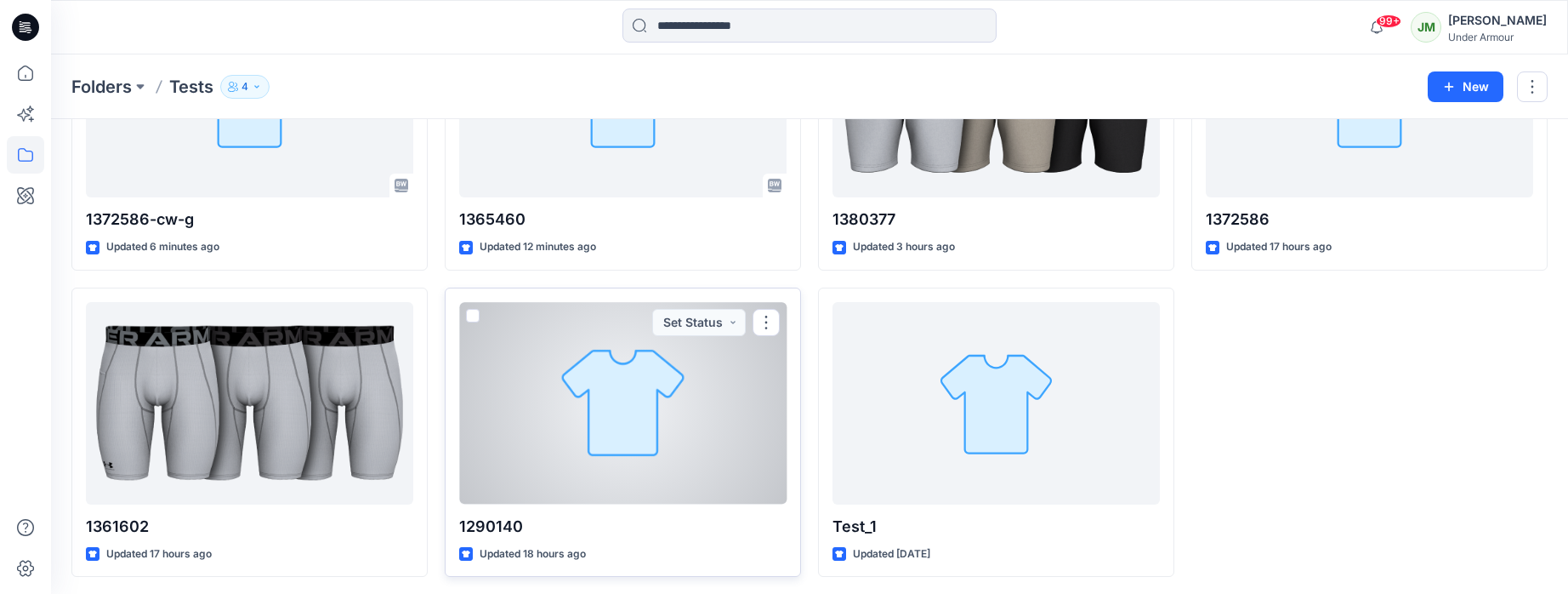
click at [672, 460] on div at bounding box center [622, 402] width 327 height 201
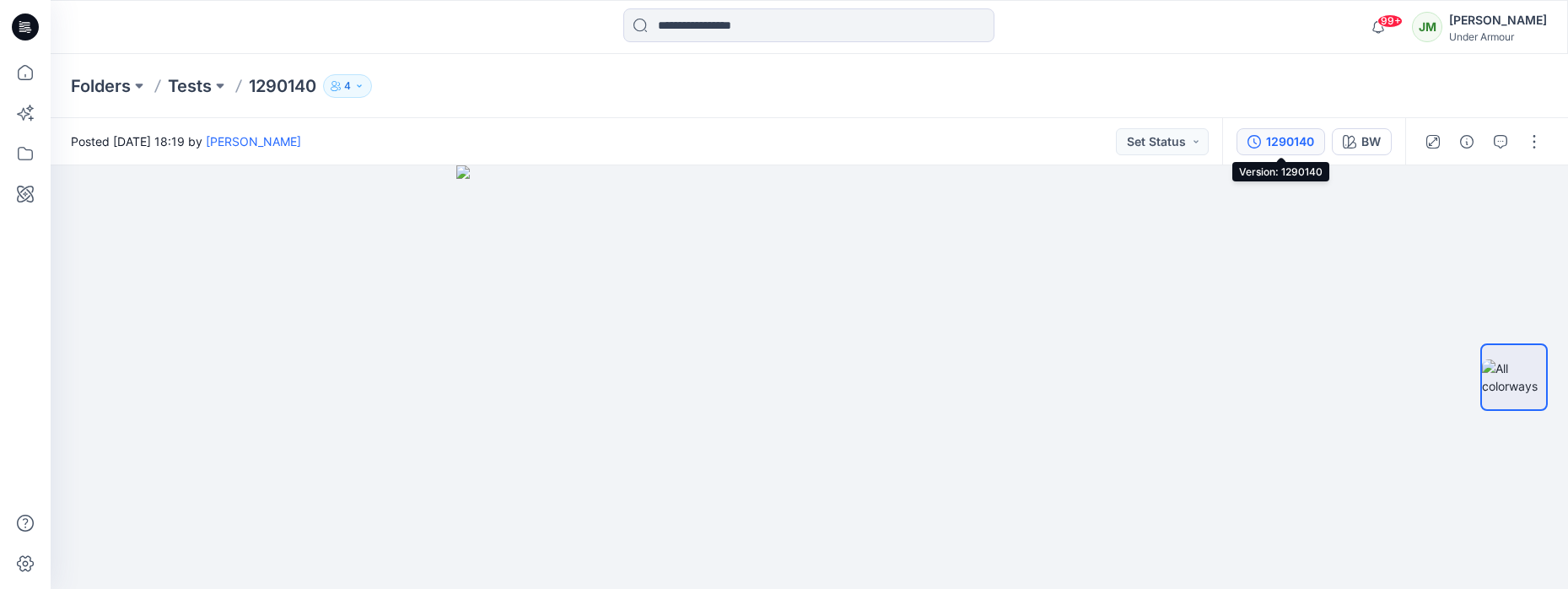
click at [1262, 144] on button "1290140" at bounding box center [1280, 141] width 88 height 27
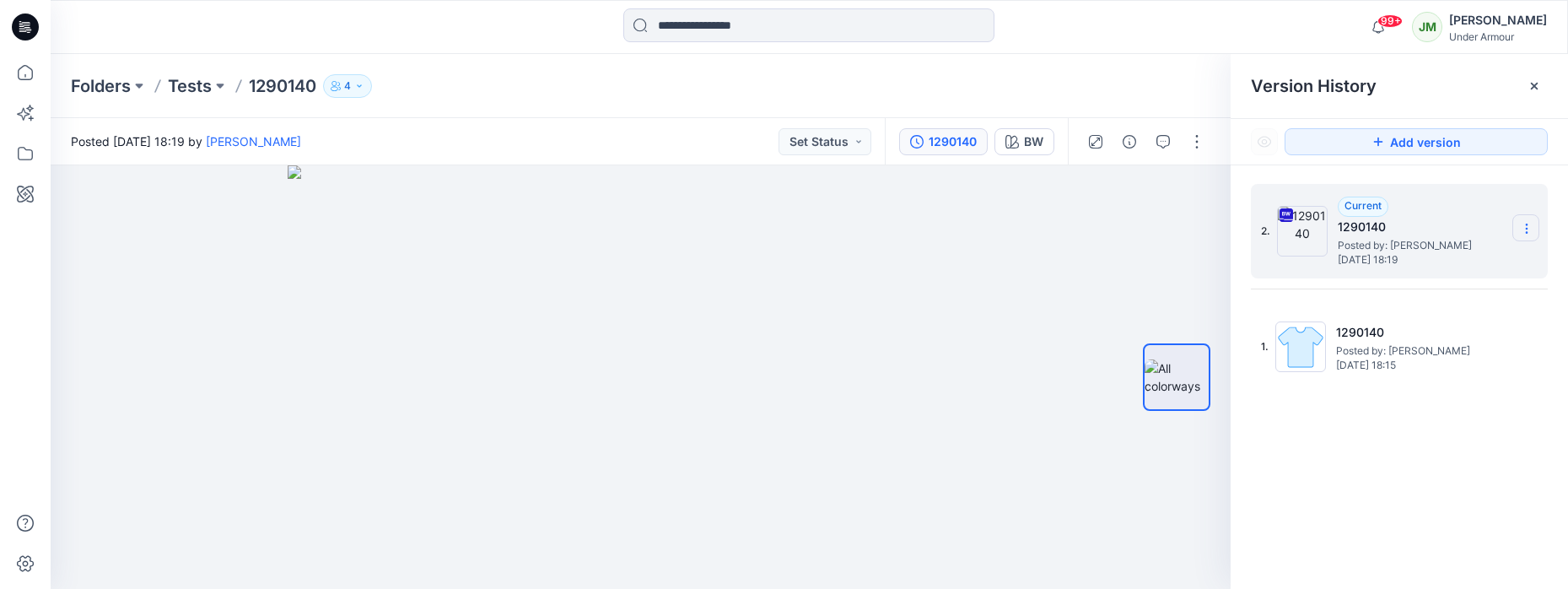
click at [1532, 225] on icon at bounding box center [1527, 229] width 13 height 13
click at [1528, 223] on icon at bounding box center [1527, 229] width 13 height 13
click at [1174, 89] on div "Folders Tests 1290140 4" at bounding box center [743, 86] width 1345 height 24
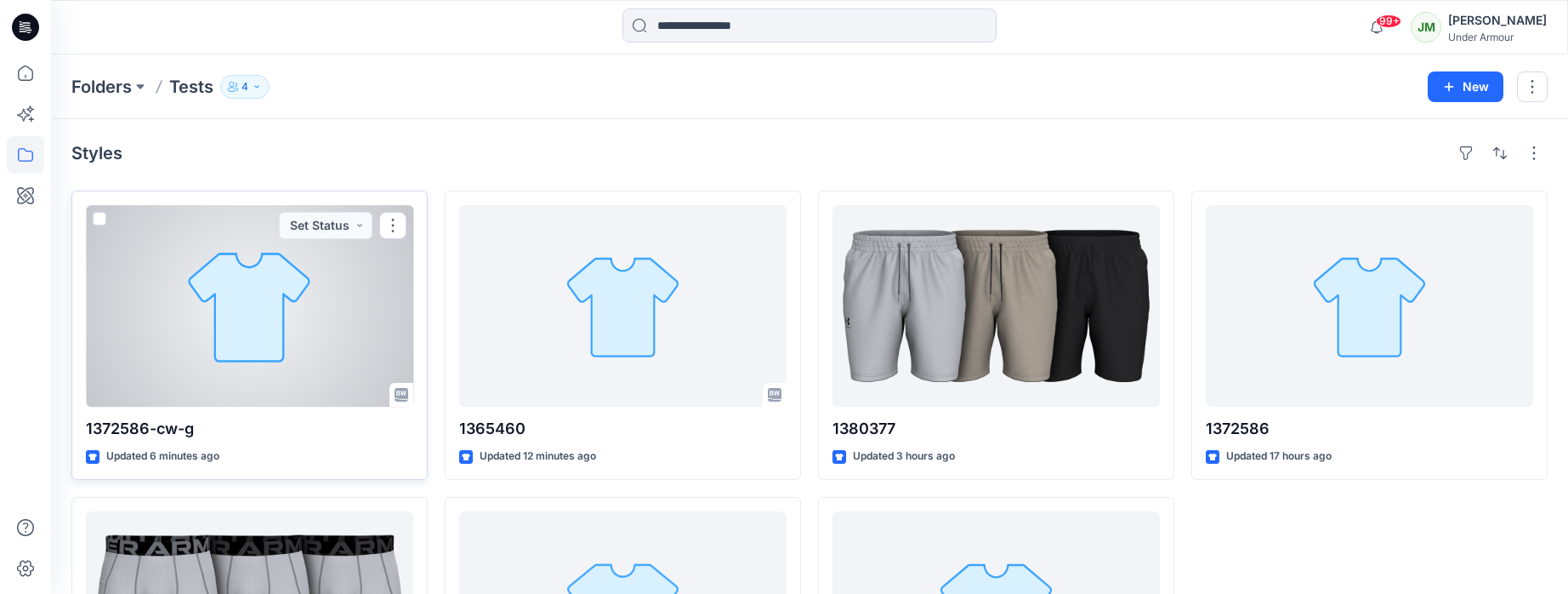
click at [312, 299] on div at bounding box center [249, 306] width 327 height 201
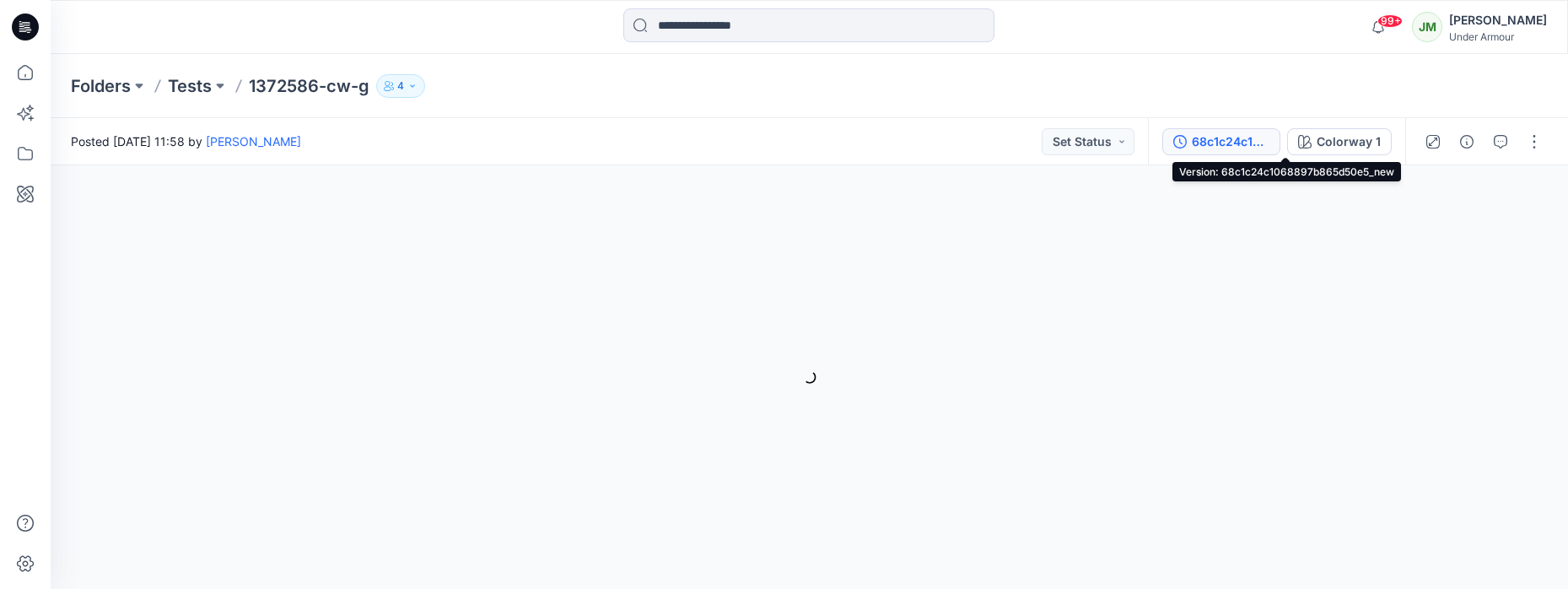
click at [1226, 136] on div "68c1c24c1068897b865d50e5_new" at bounding box center [1230, 142] width 77 height 19
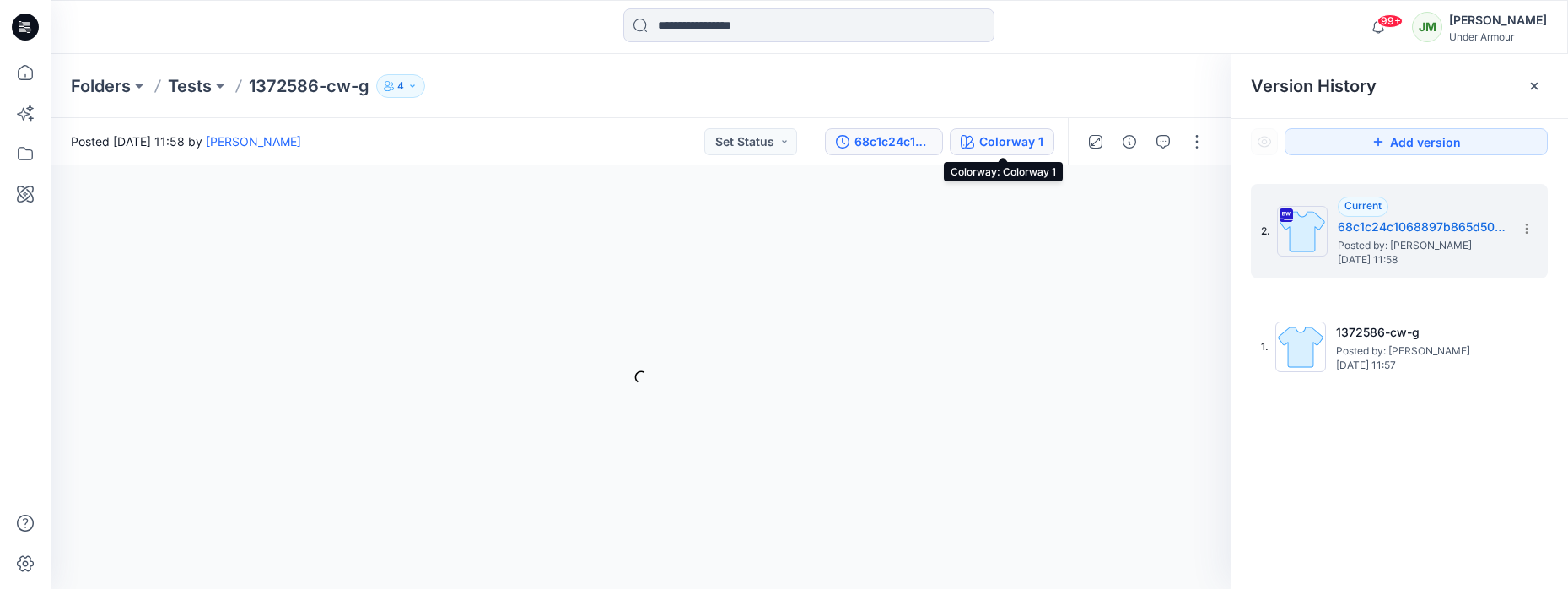
click at [1012, 136] on div "Colorway 1" at bounding box center [1011, 142] width 64 height 19
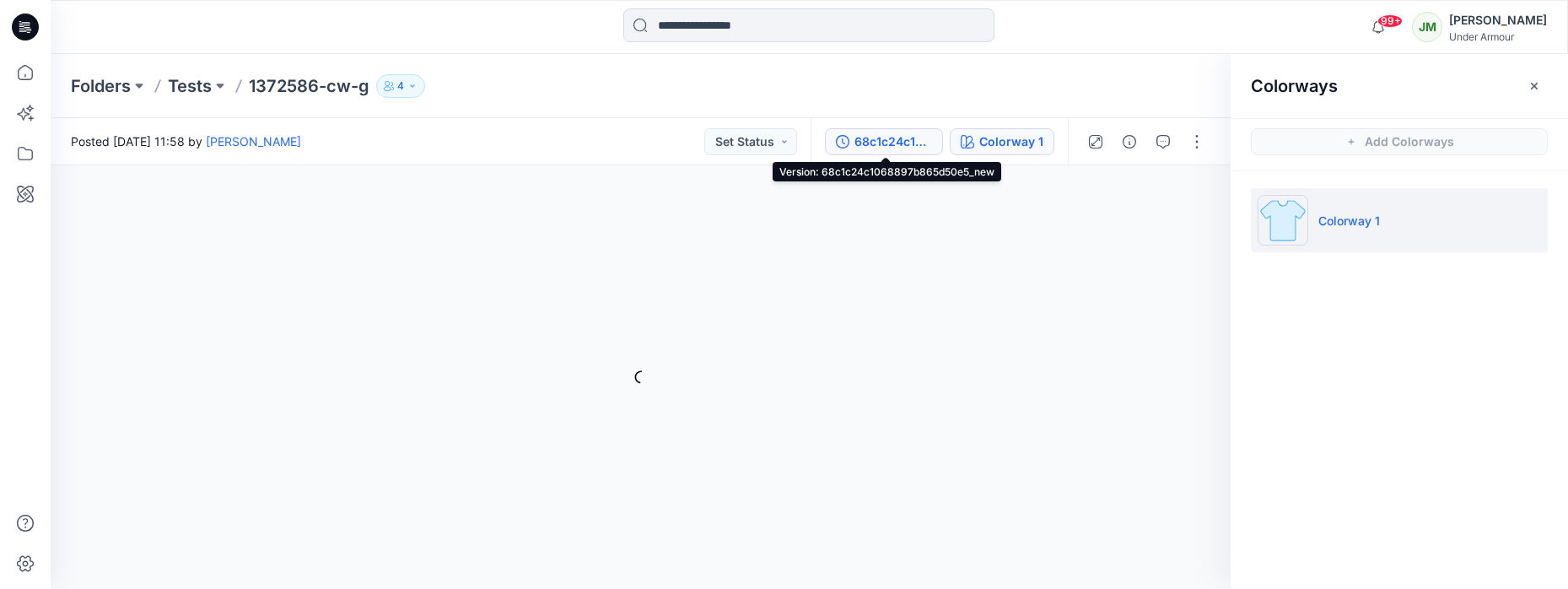
click at [890, 136] on div "68c1c24c1068897b865d50e5_new" at bounding box center [893, 142] width 77 height 19
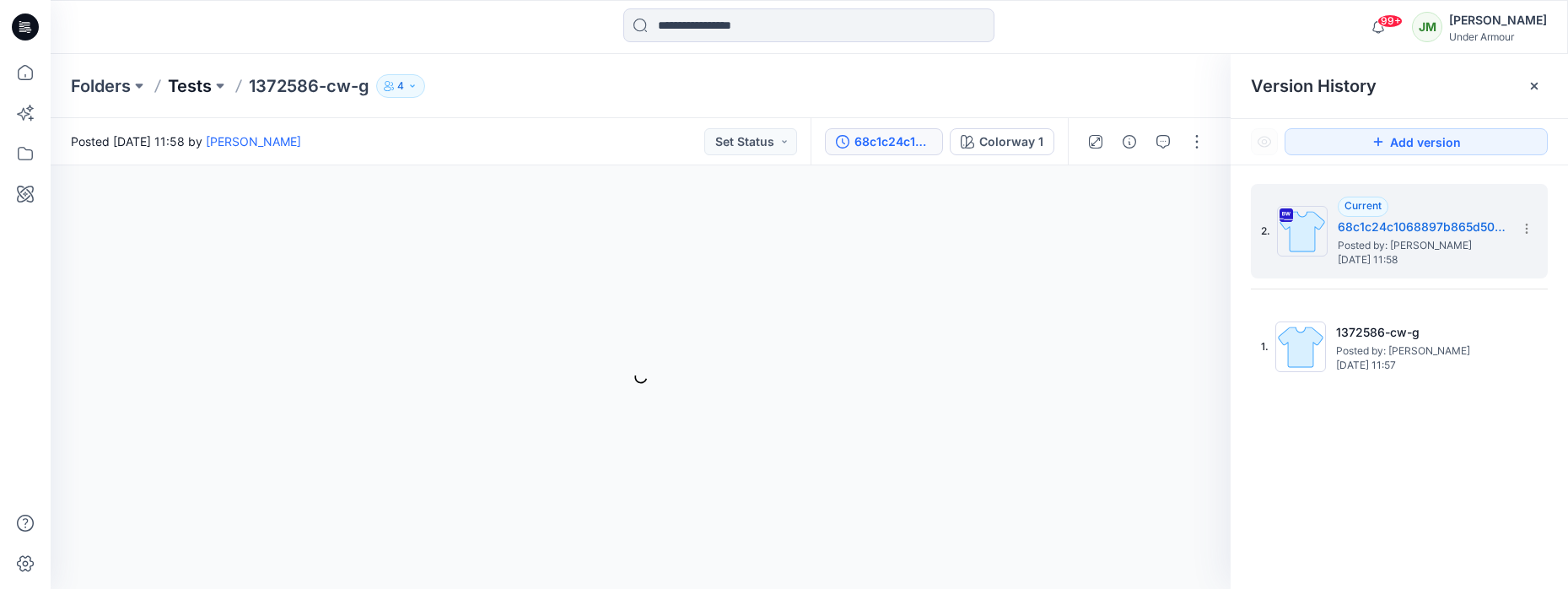
click at [192, 89] on p "Tests" at bounding box center [189, 86] width 44 height 24
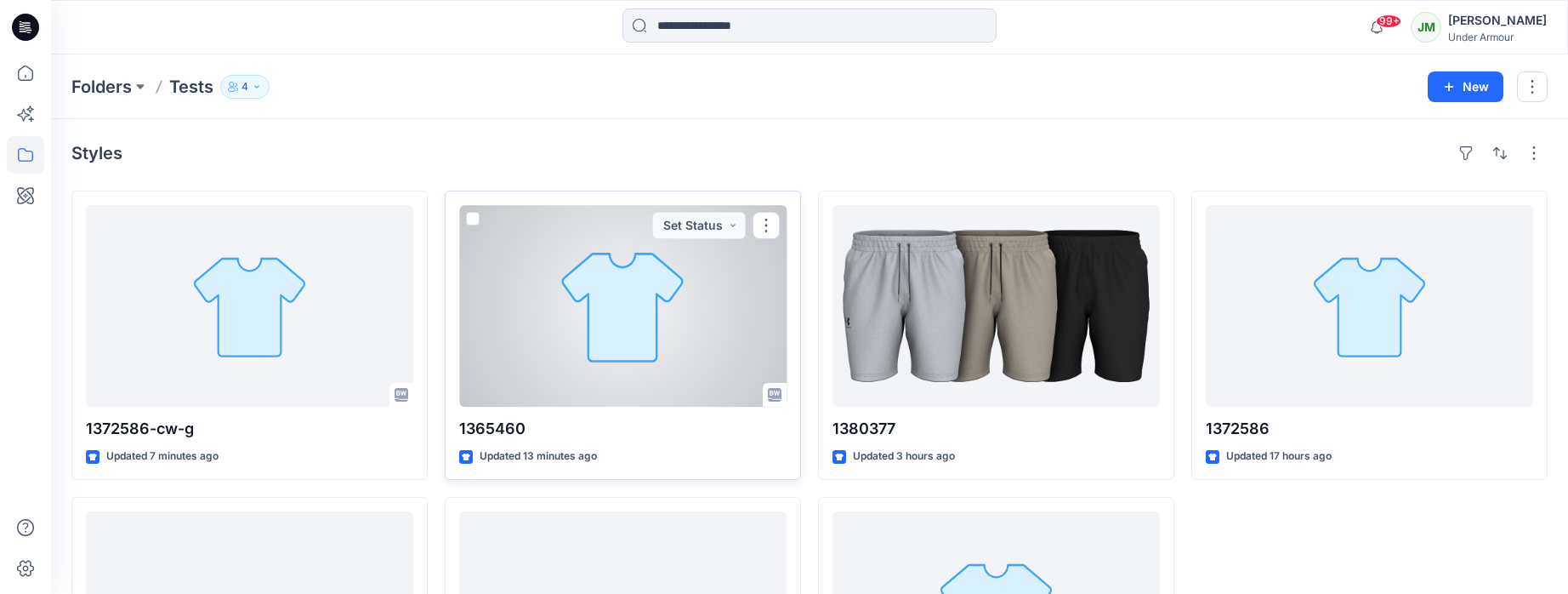
click at [623, 336] on div at bounding box center [622, 306] width 327 height 201
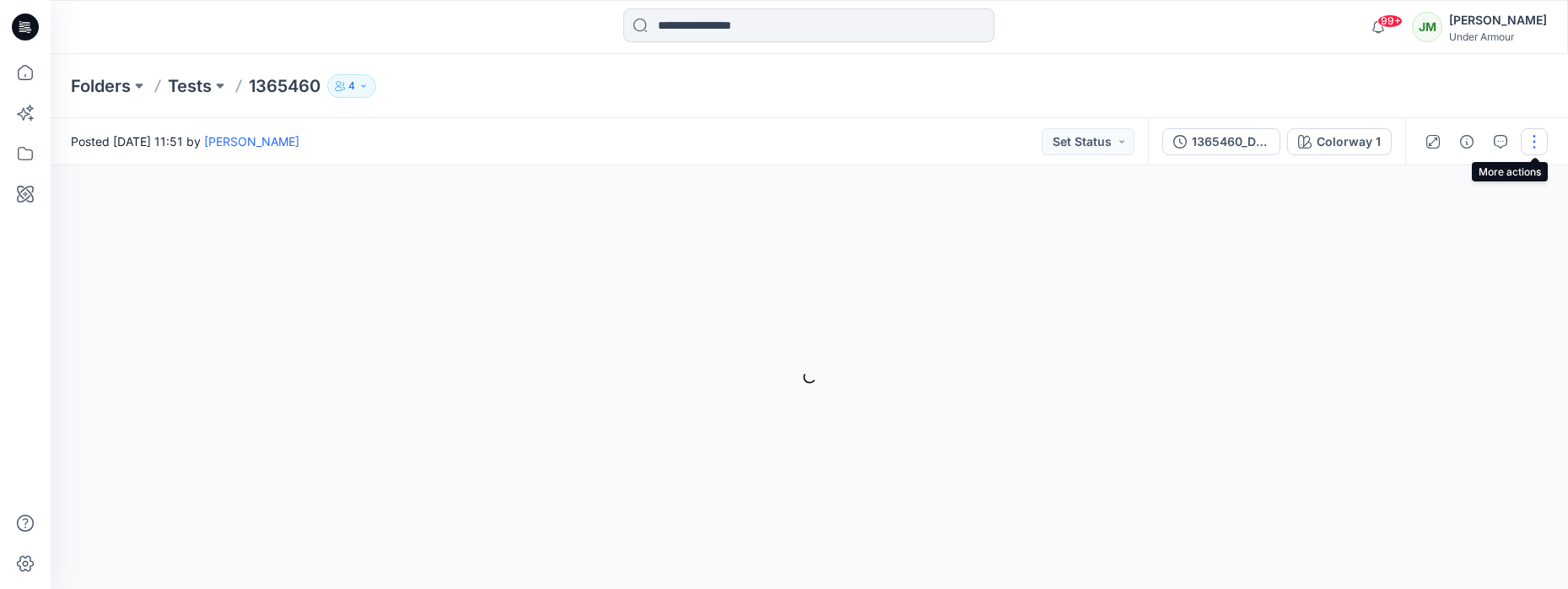
click at [1535, 141] on button "button" at bounding box center [1534, 141] width 27 height 27
click at [1467, 143] on icon "button" at bounding box center [1466, 141] width 13 height 13
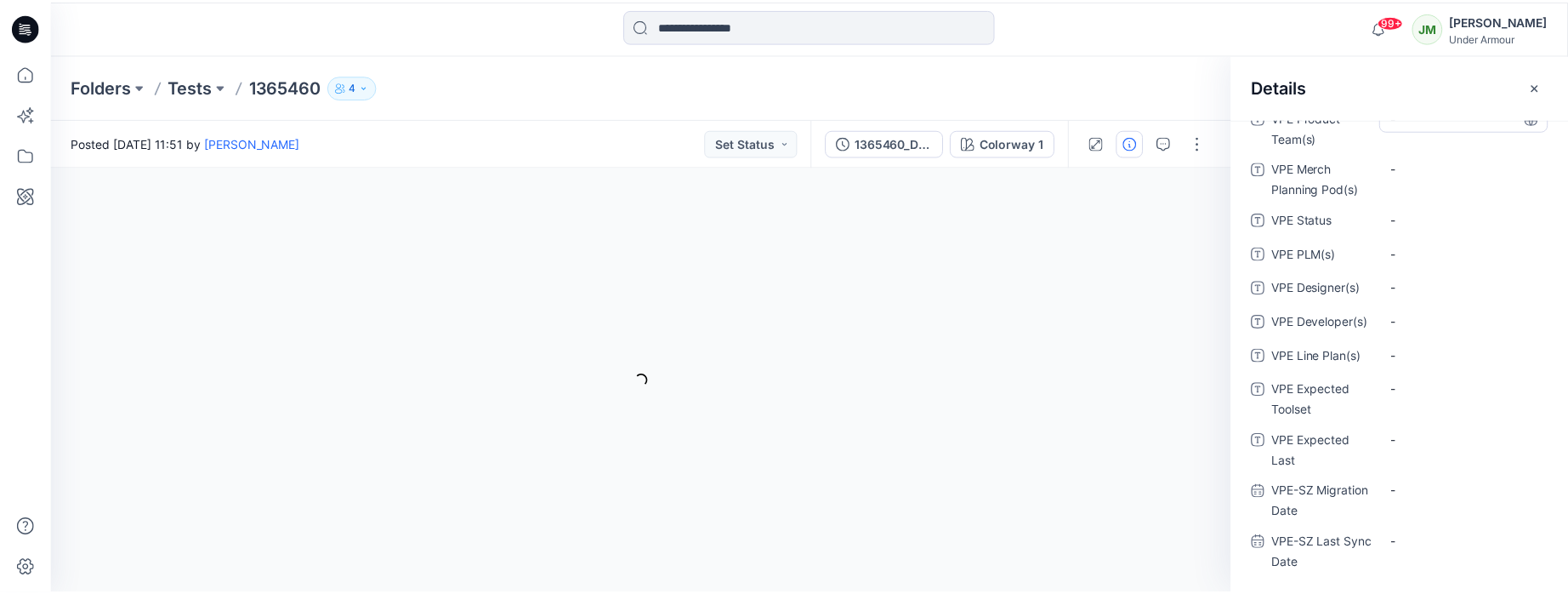
scroll to position [621, 0]
click at [1542, 91] on icon "button" at bounding box center [1547, 86] width 13 height 13
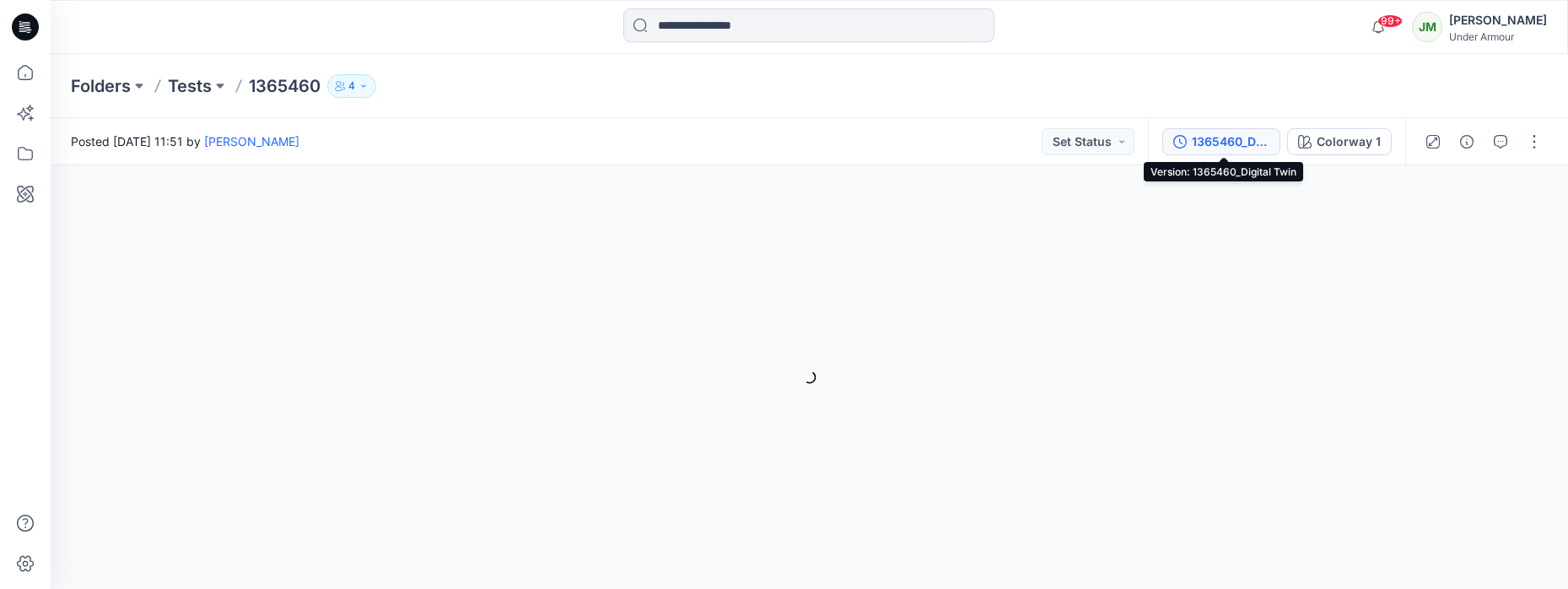
click at [1217, 143] on div "1365460_Digital Twin" at bounding box center [1230, 142] width 77 height 19
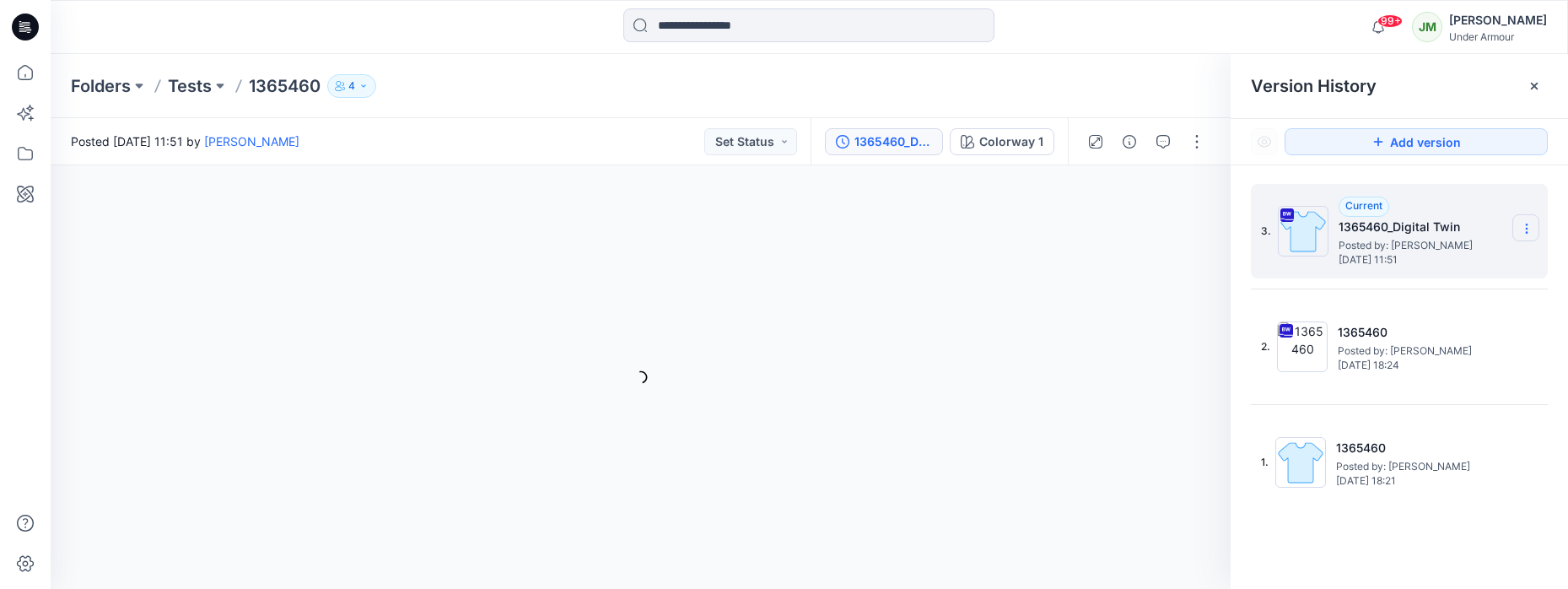
click at [1524, 227] on icon at bounding box center [1527, 229] width 13 height 13
click at [1061, 199] on div "Colorway 1 Loading... Material Properties Loading..." at bounding box center [641, 377] width 1180 height 423
click at [1192, 142] on button "button" at bounding box center [1196, 141] width 27 height 27
click at [1166, 88] on div "Folders Tests 1365460 4" at bounding box center [743, 86] width 1345 height 24
click at [185, 86] on p "Tests" at bounding box center [189, 86] width 44 height 24
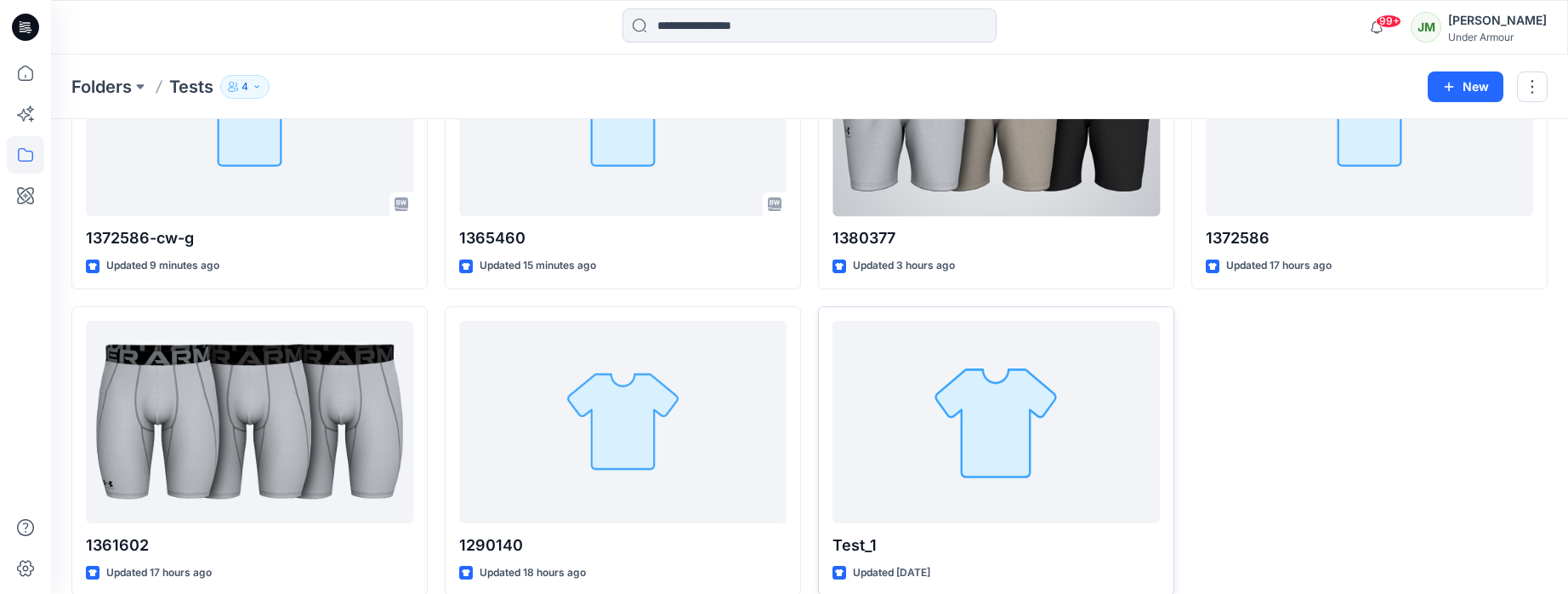
scroll to position [213, 0]
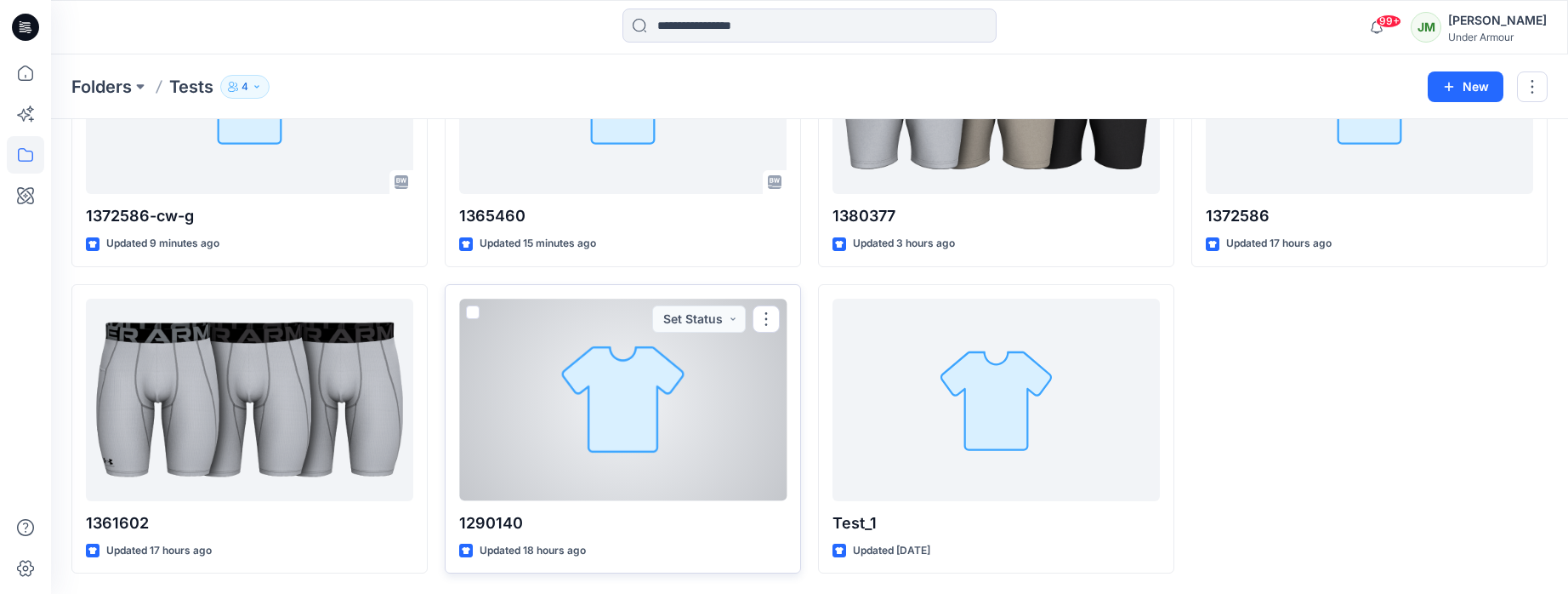
click at [684, 363] on div at bounding box center [622, 399] width 327 height 201
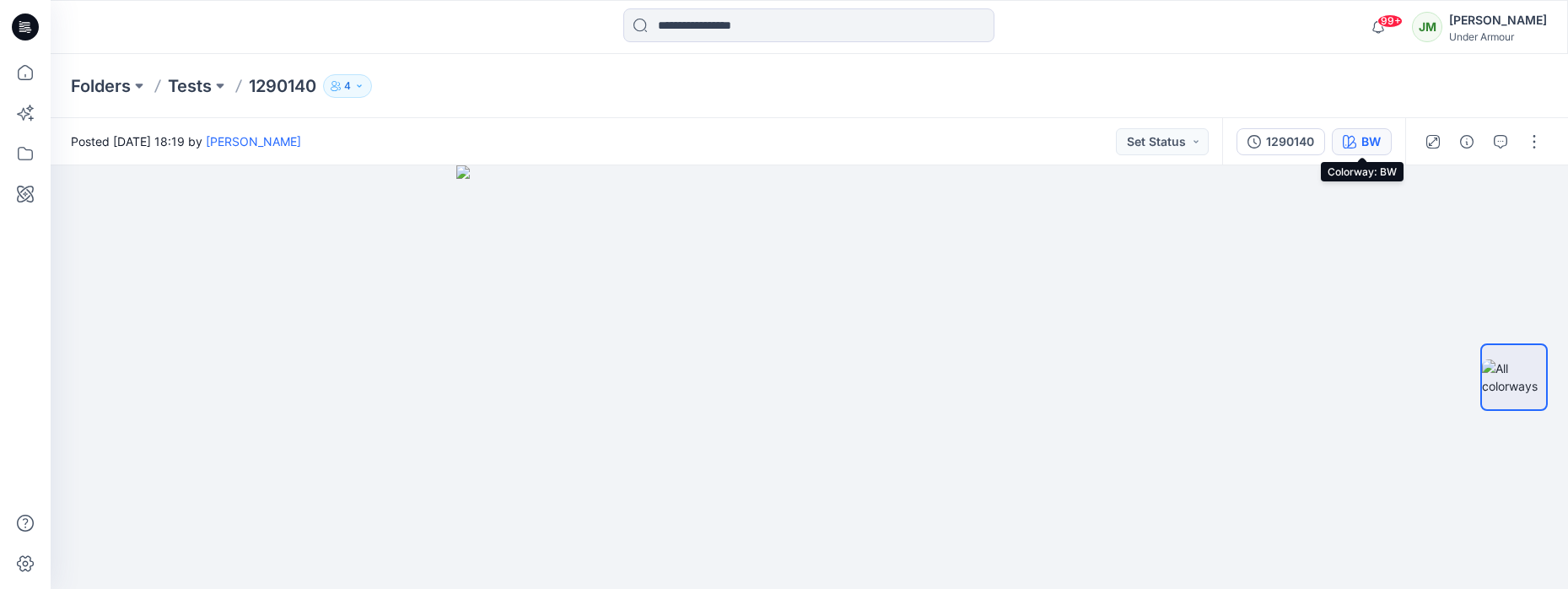
click at [1359, 147] on button "BW" at bounding box center [1362, 141] width 60 height 27
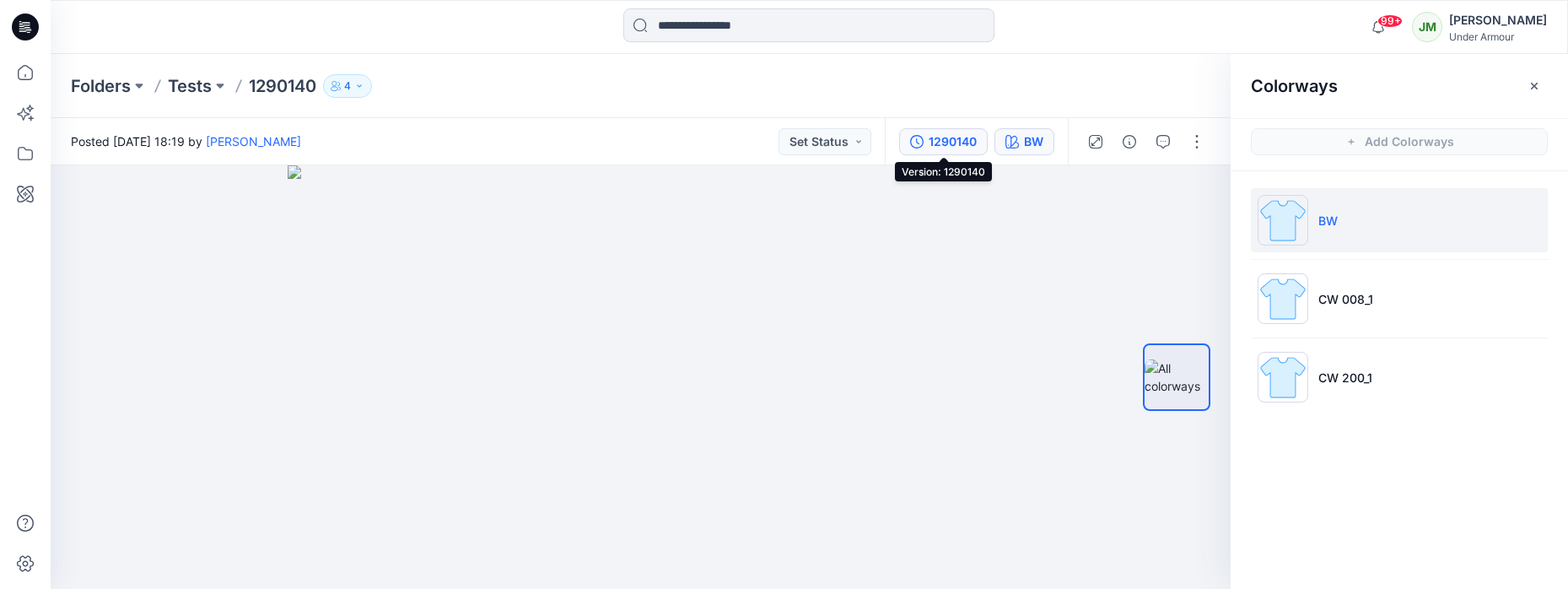
click at [952, 140] on div "1290140" at bounding box center [952, 142] width 48 height 19
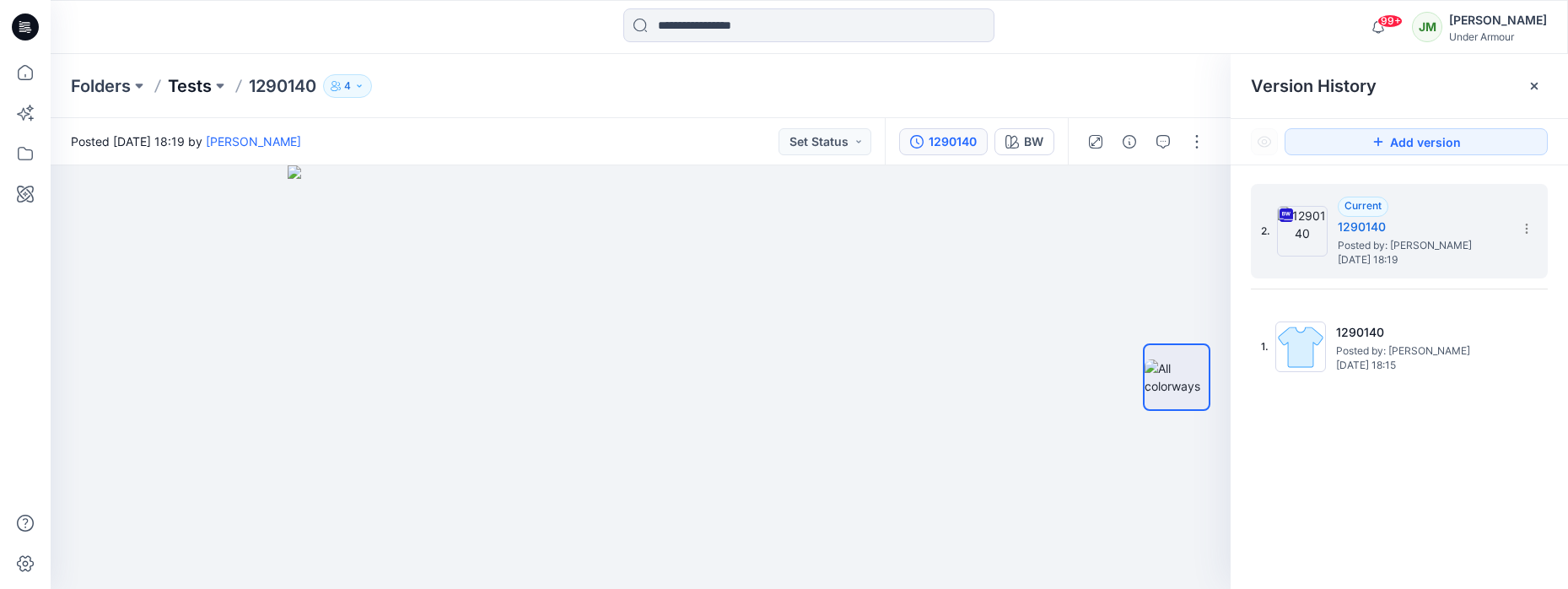
click at [196, 86] on p "Tests" at bounding box center [189, 86] width 44 height 24
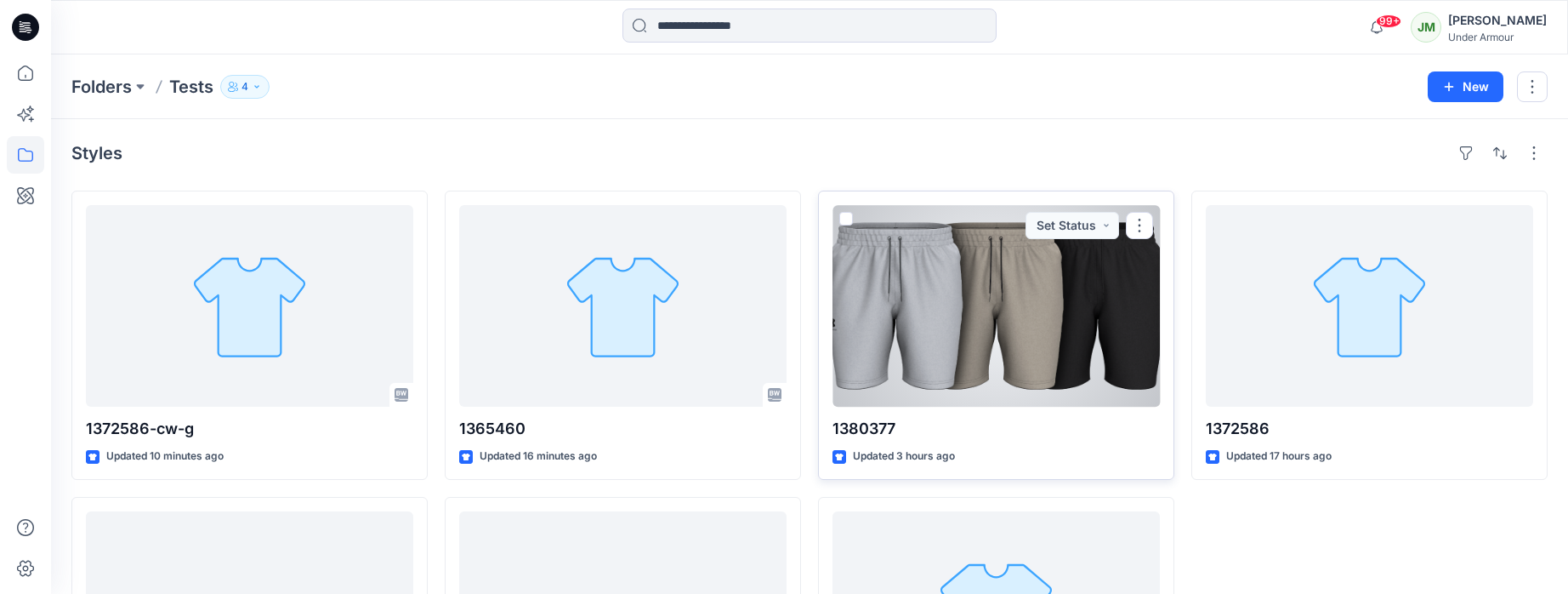
click at [912, 356] on div at bounding box center [996, 306] width 327 height 201
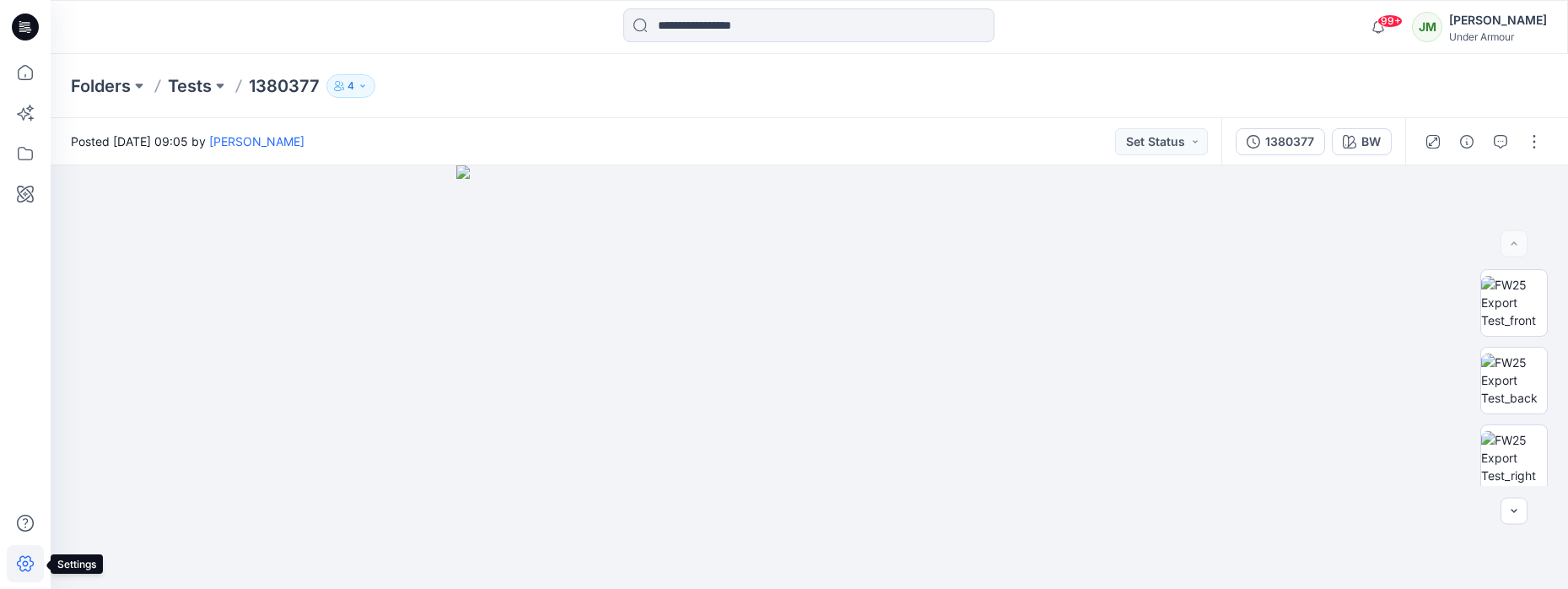
click at [19, 565] on icon at bounding box center [25, 564] width 17 height 16
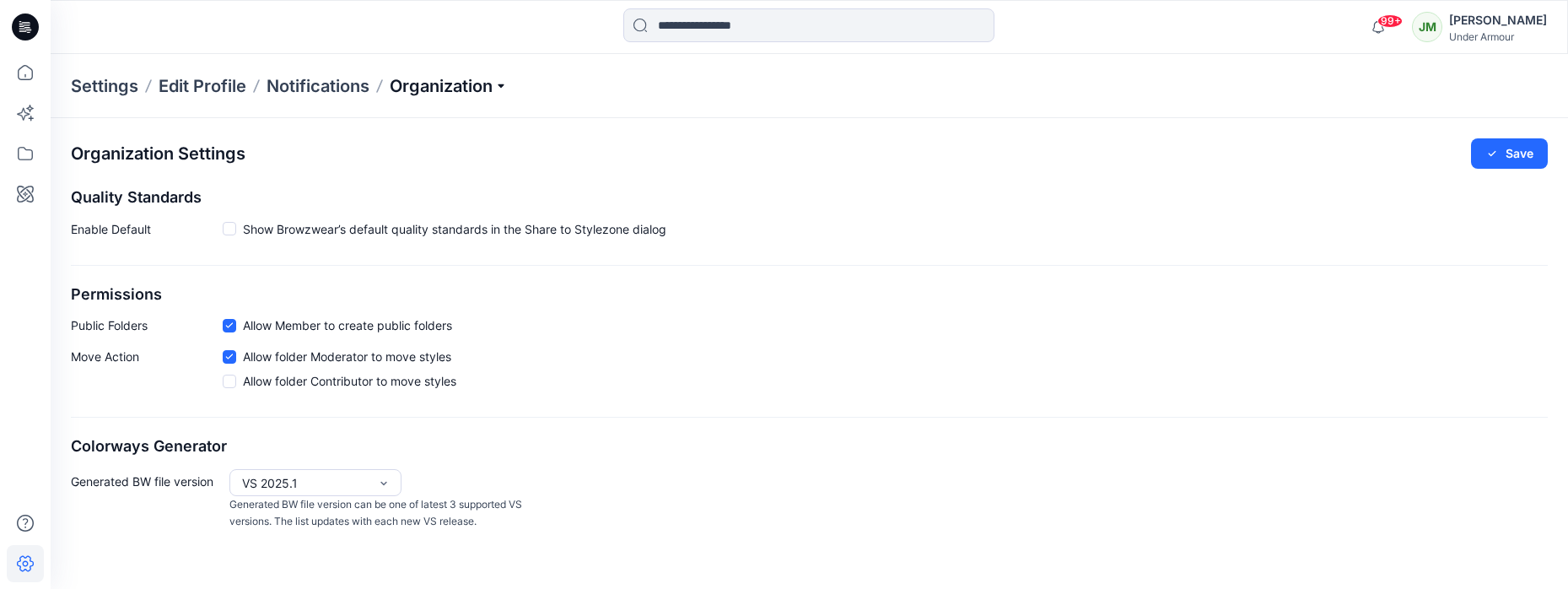
click at [450, 81] on p "Organization" at bounding box center [449, 86] width 119 height 24
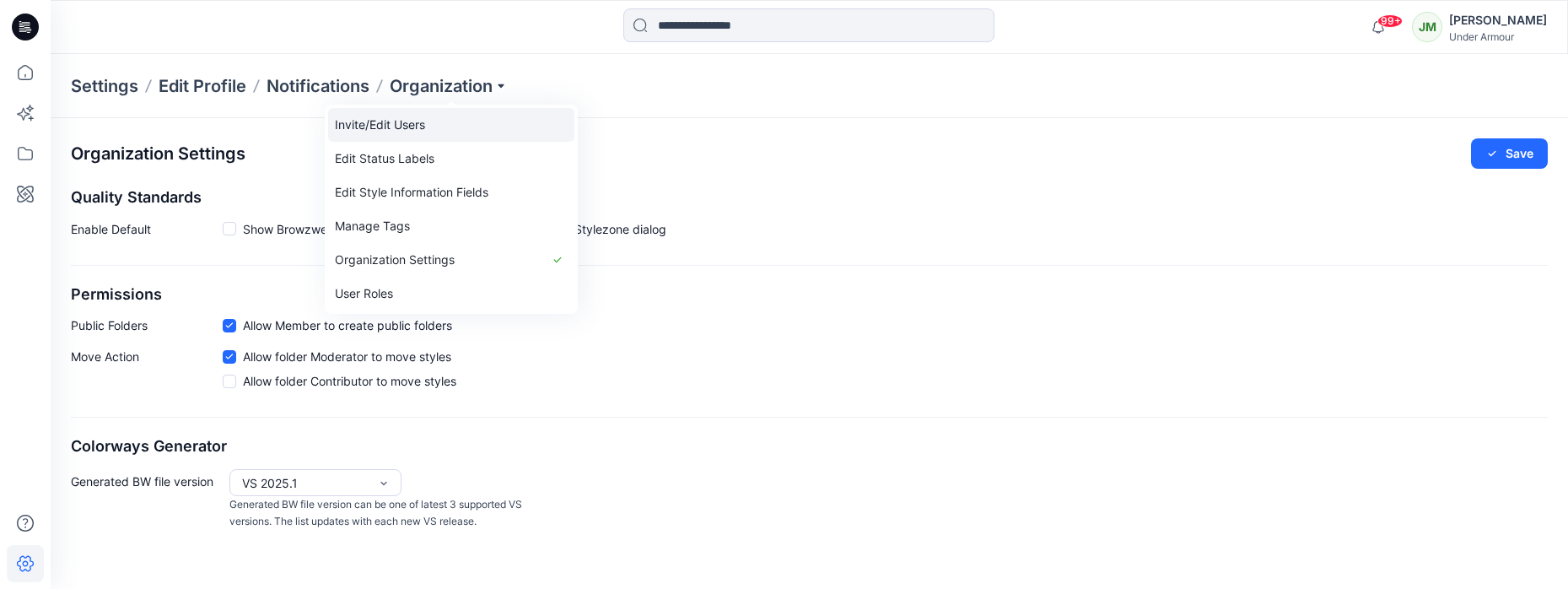
click at [420, 125] on link "Invite/Edit Users" at bounding box center [451, 125] width 246 height 34
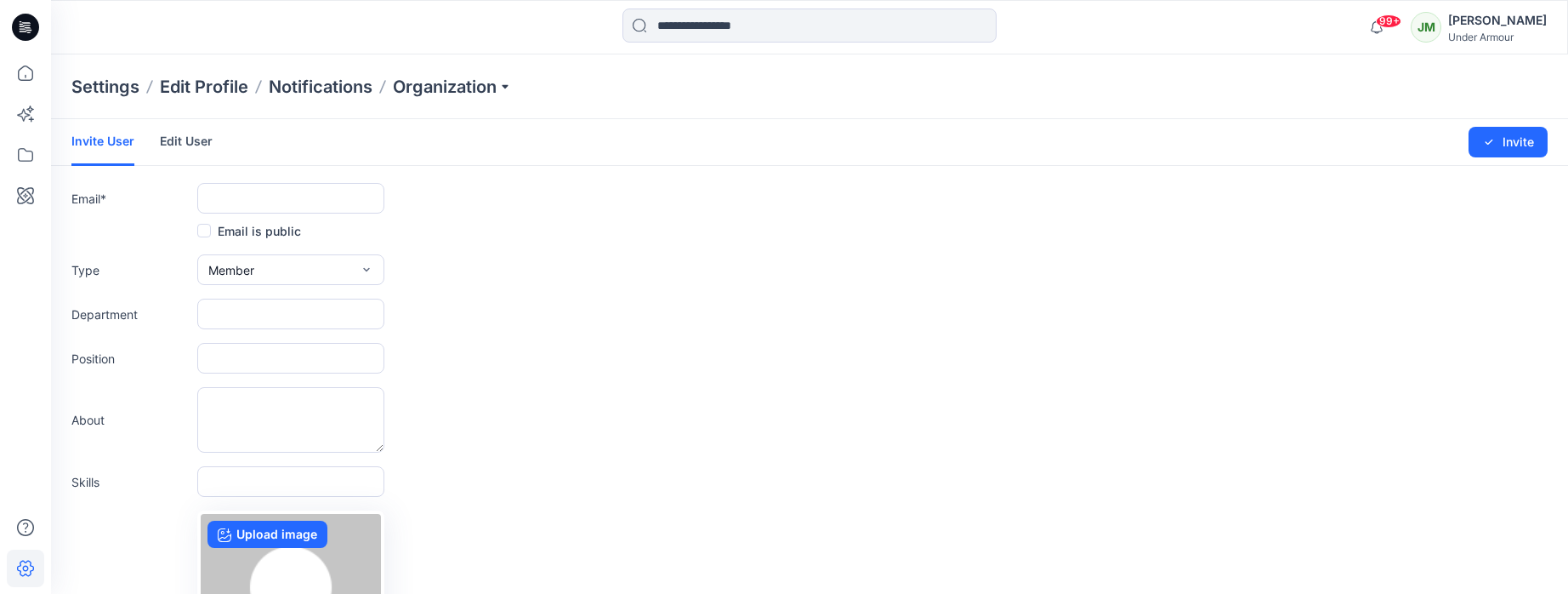
click at [275, 217] on form "Invite User Edit User Changes Saved Invite Email * Email is public Type Member …" at bounding box center [810, 448] width 1518 height 657
click at [275, 198] on input "text" at bounding box center [290, 198] width 187 height 30
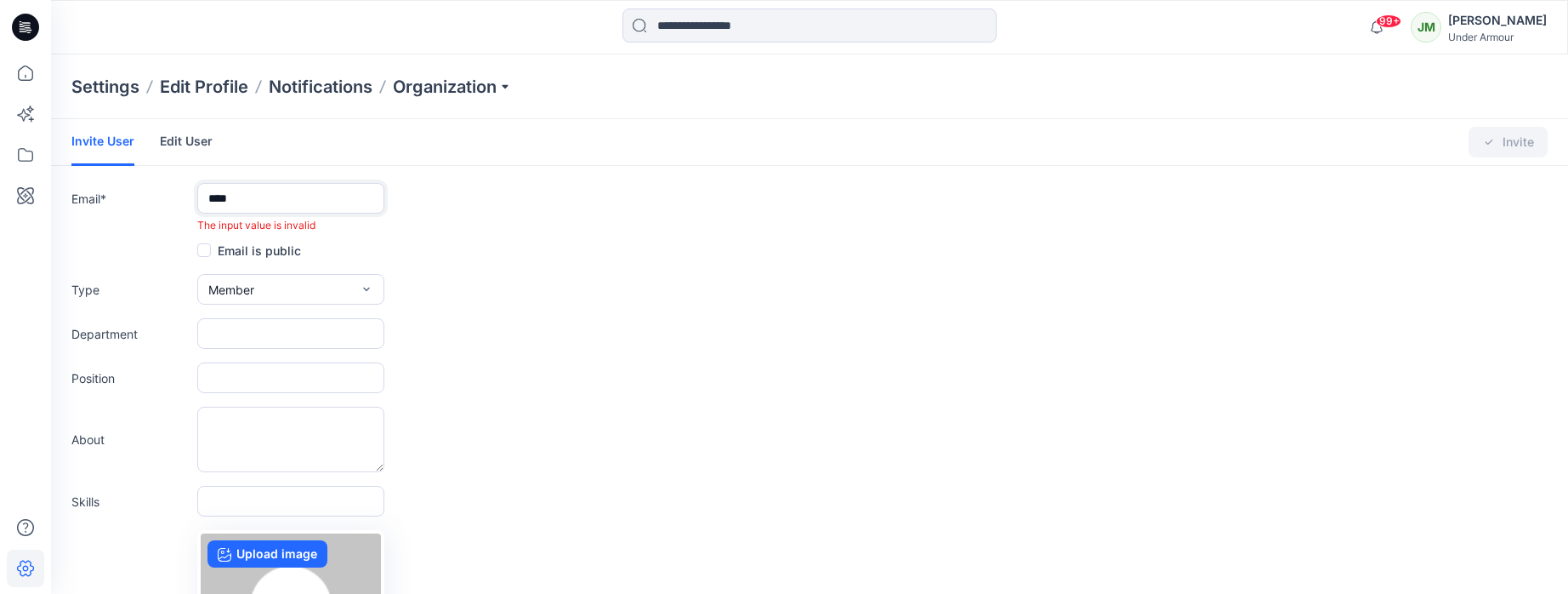
drag, startPoint x: 267, startPoint y: 195, endPoint x: 197, endPoint y: 195, distance: 70.0
click at [197, 195] on input "****" at bounding box center [290, 198] width 187 height 30
paste input "**********"
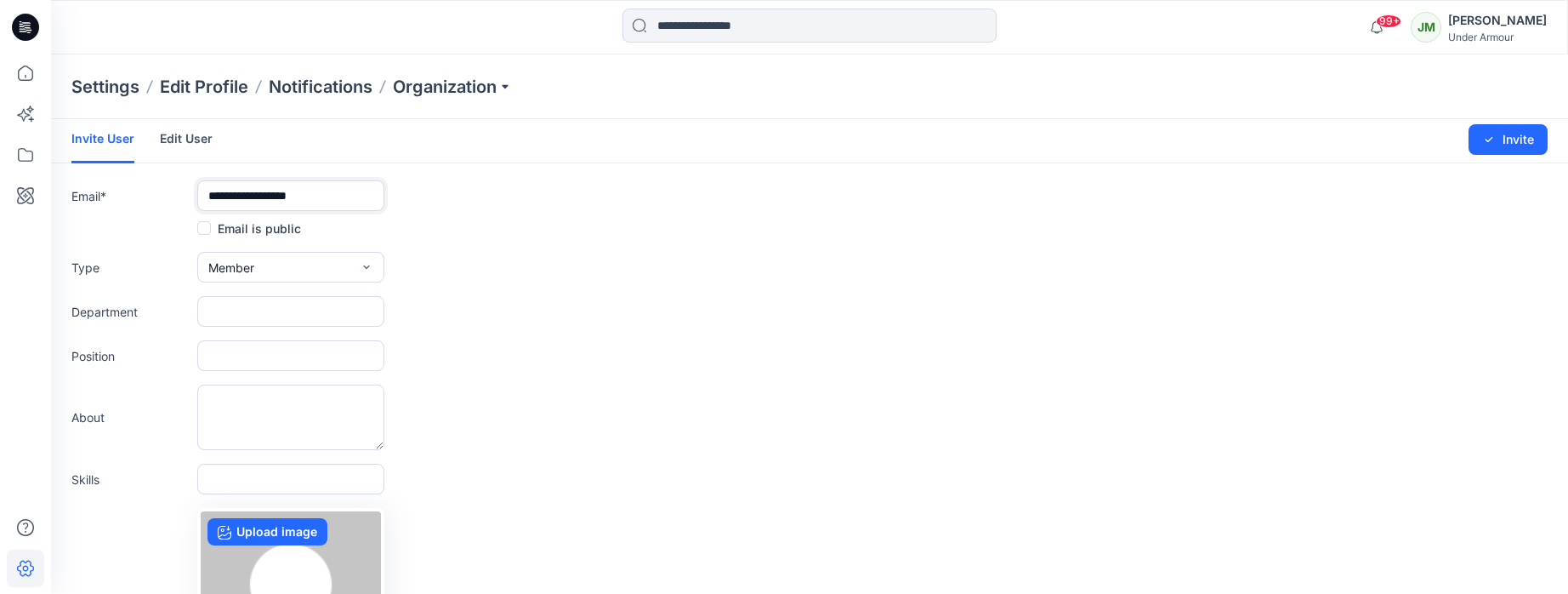
scroll to position [4, 0]
type input "**********"
click at [378, 260] on button "Member" at bounding box center [290, 266] width 187 height 30
click at [369, 262] on icon "button" at bounding box center [366, 266] width 13 height 13
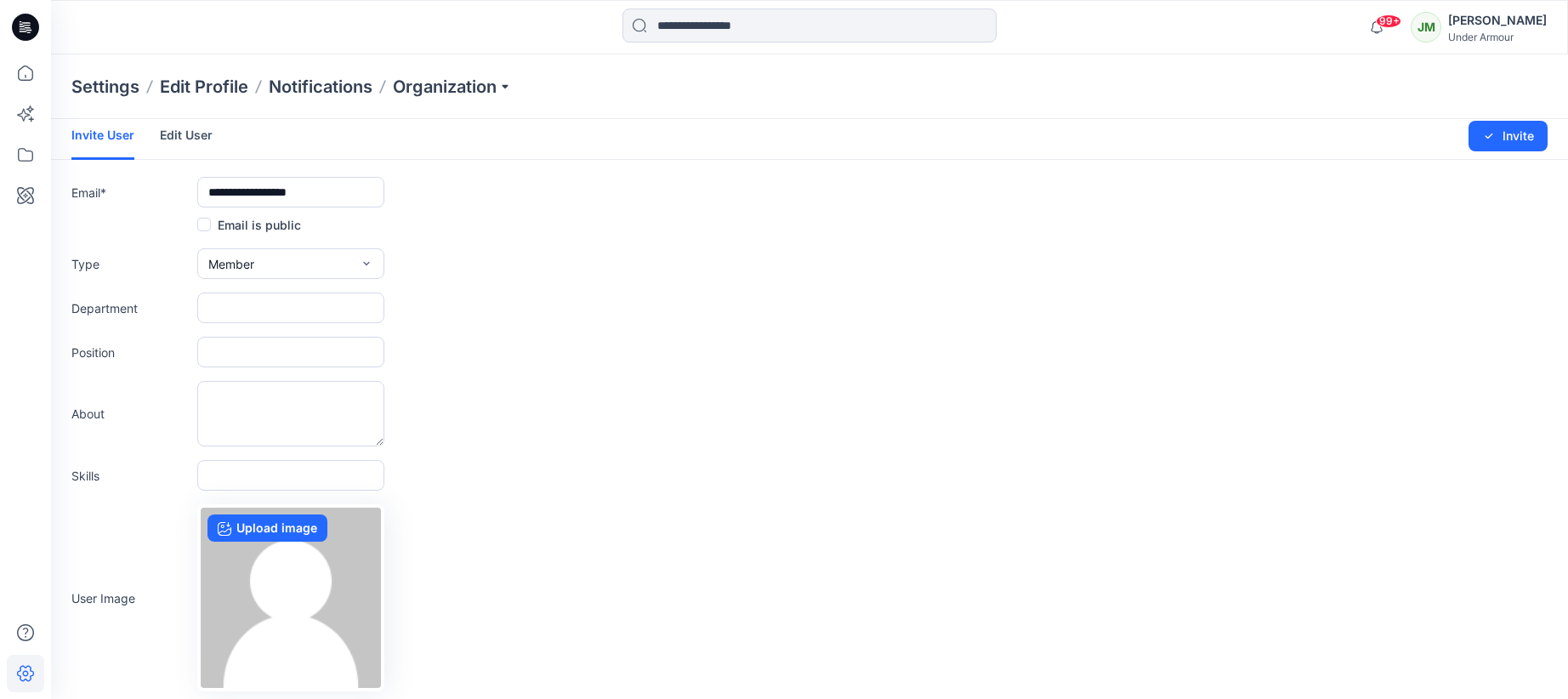
scroll to position [0, 0]
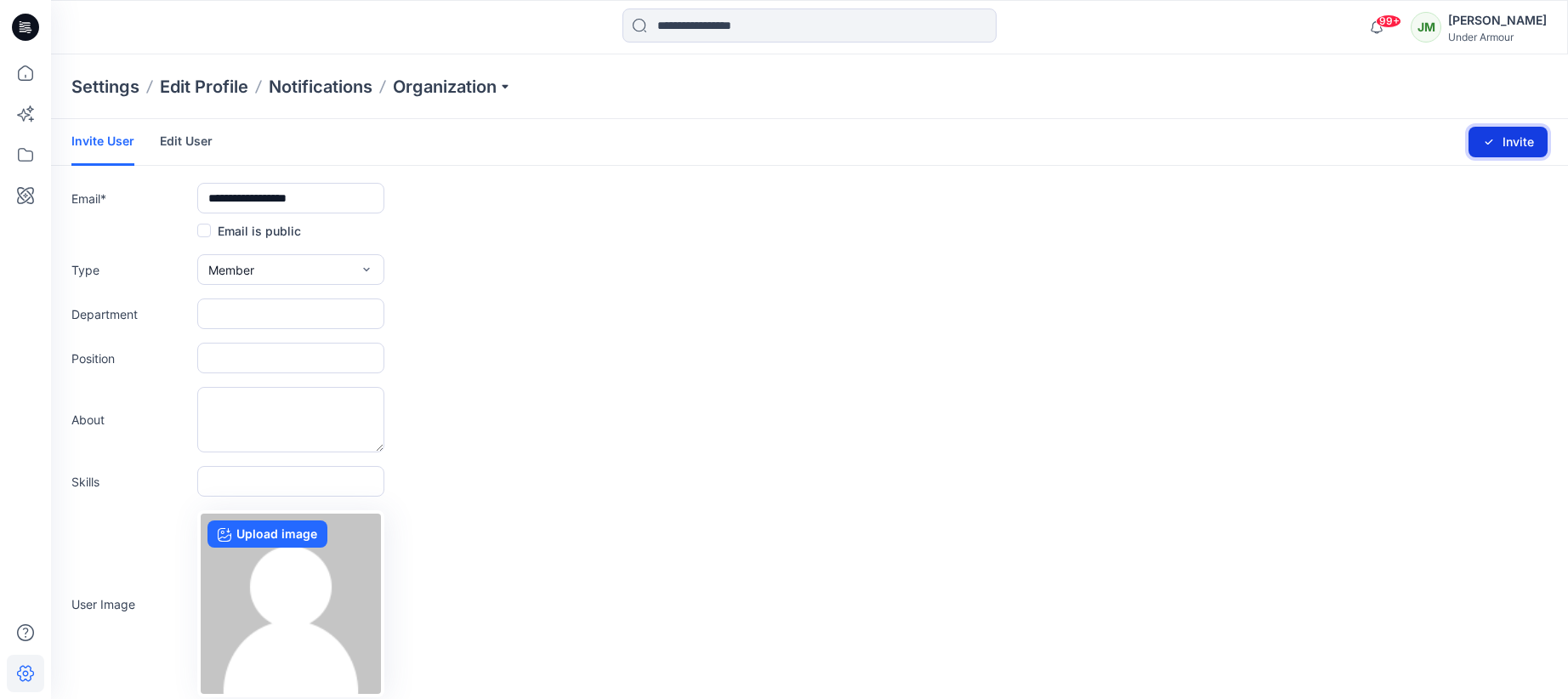
click at [1499, 146] on button "Invite" at bounding box center [1507, 142] width 79 height 30
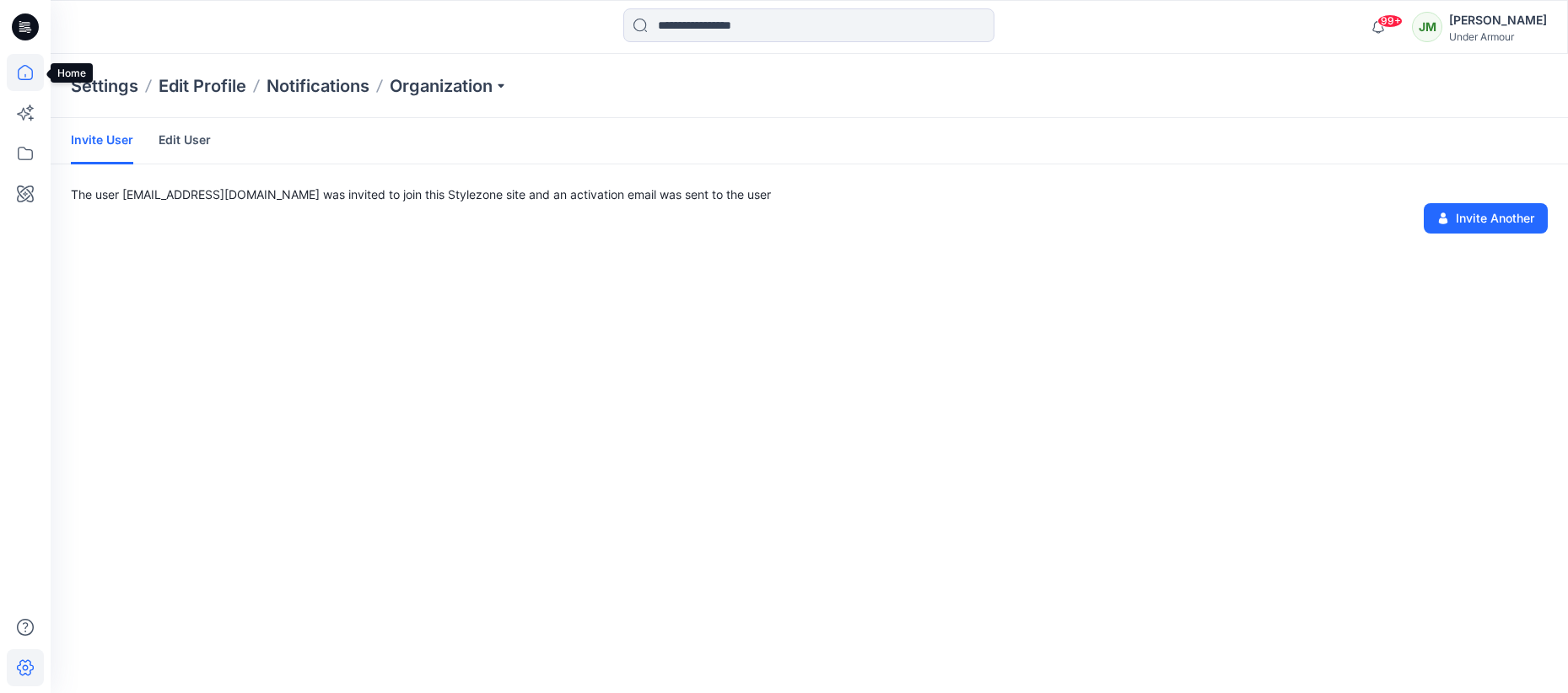
click at [27, 81] on icon at bounding box center [24, 71] width 37 height 37
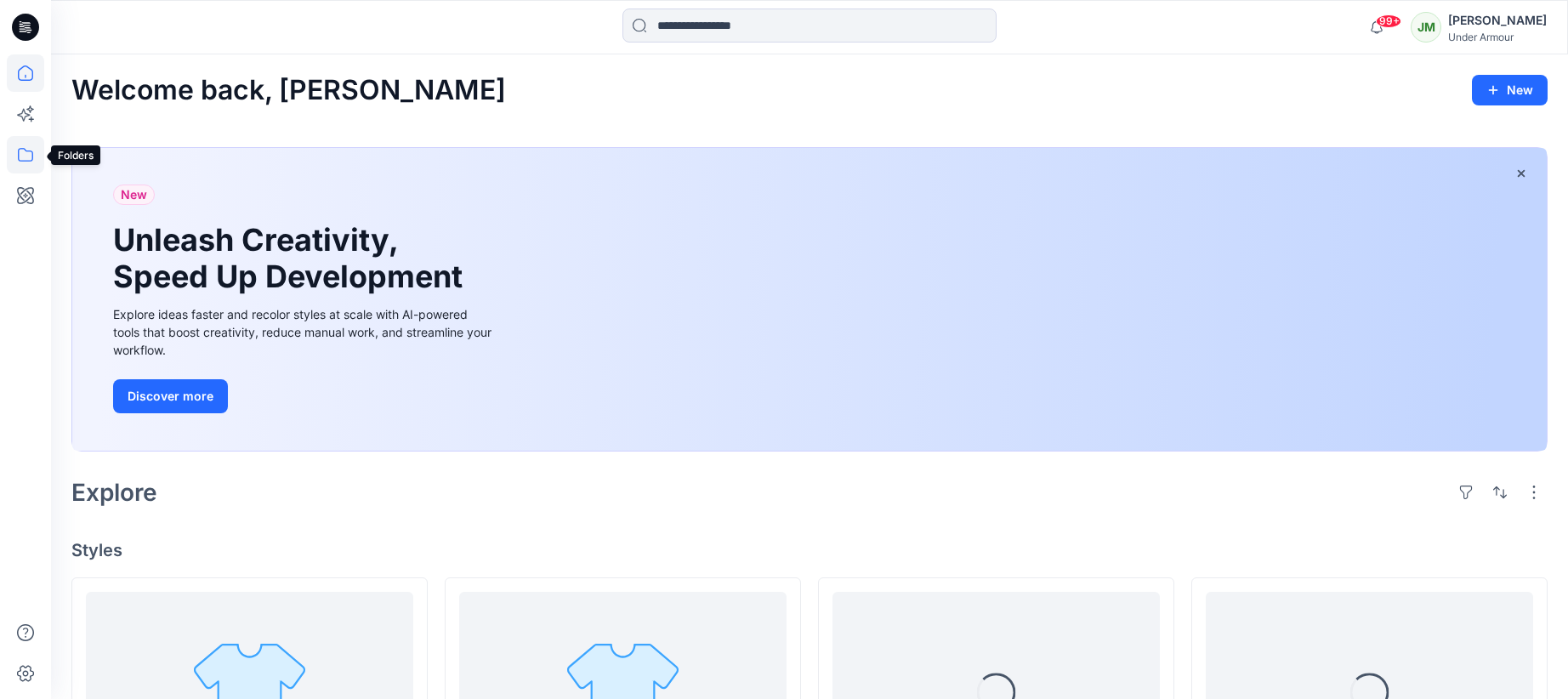
click at [21, 152] on icon at bounding box center [25, 154] width 37 height 37
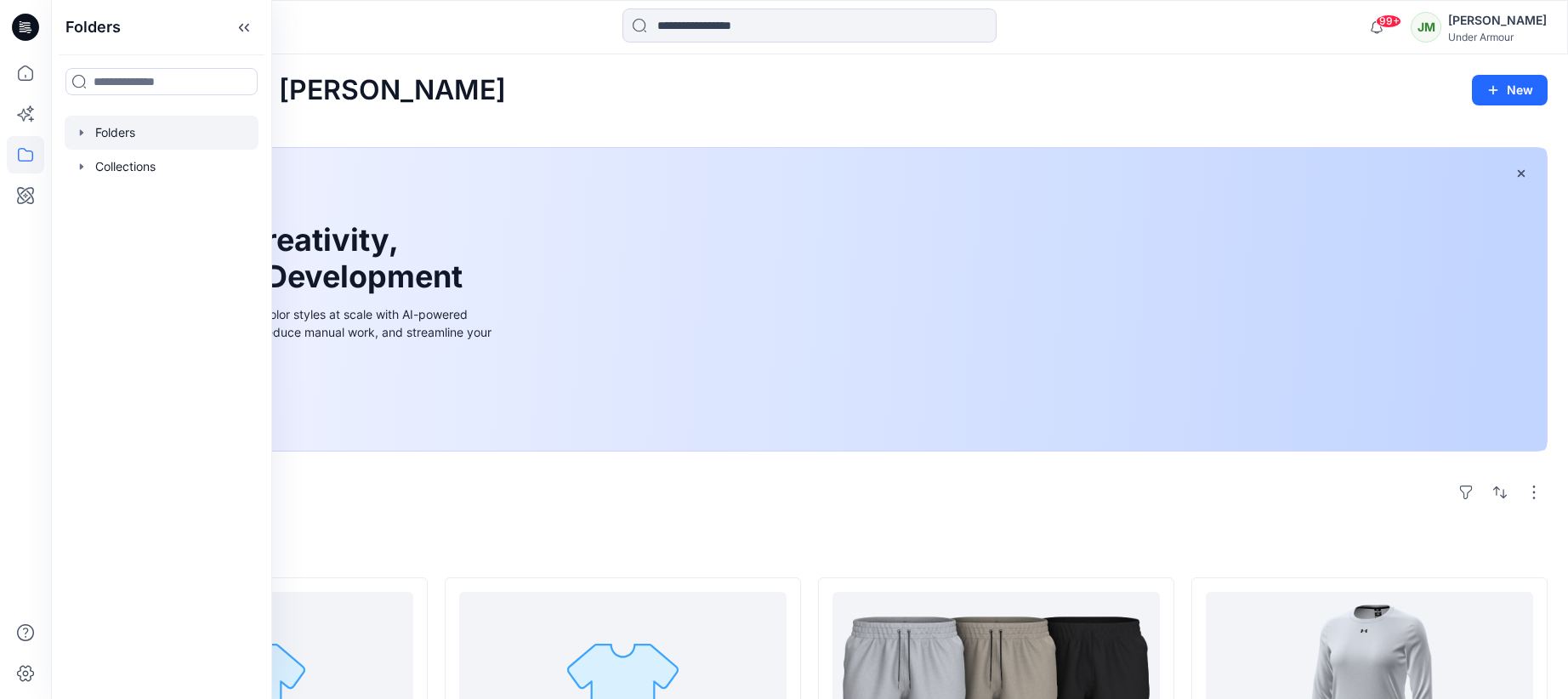
click at [116, 138] on div at bounding box center [161, 133] width 194 height 34
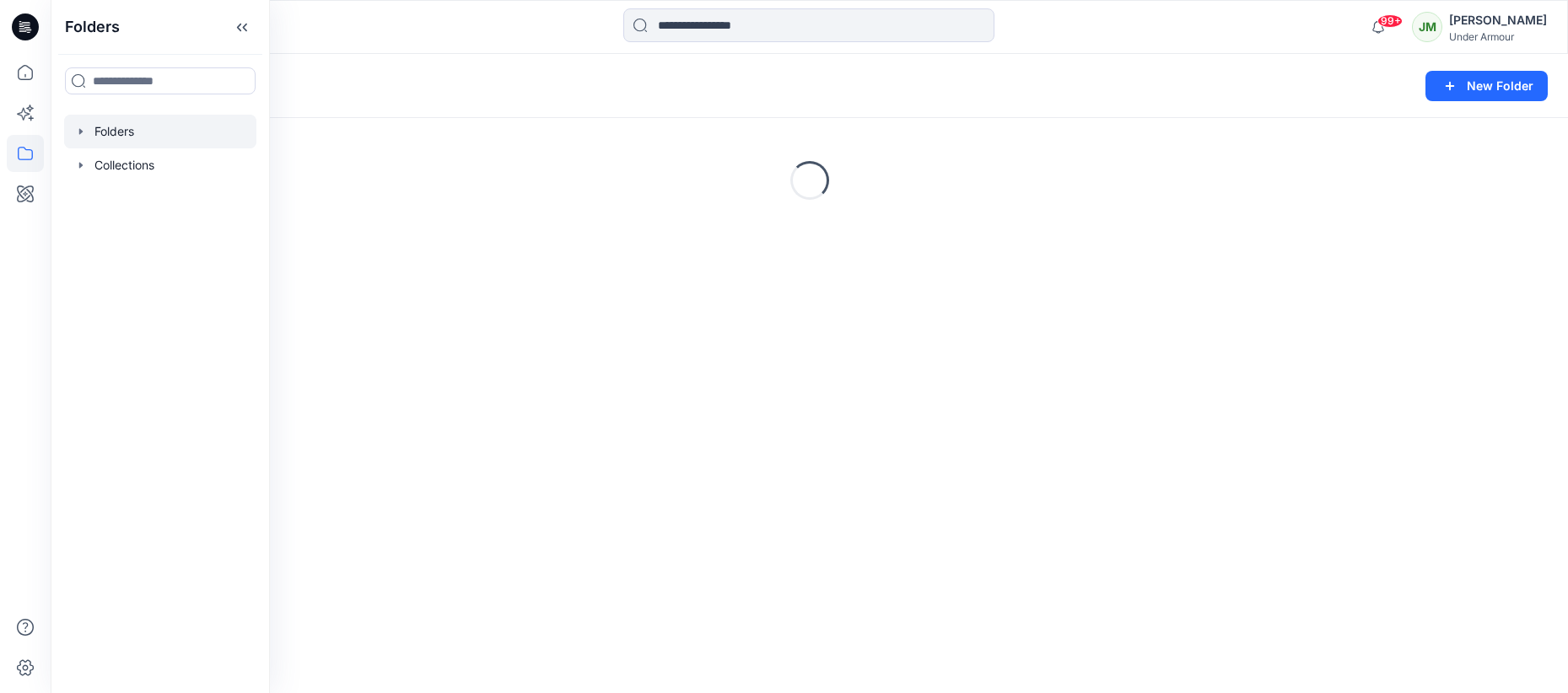
click at [81, 131] on icon "button" at bounding box center [81, 131] width 4 height 6
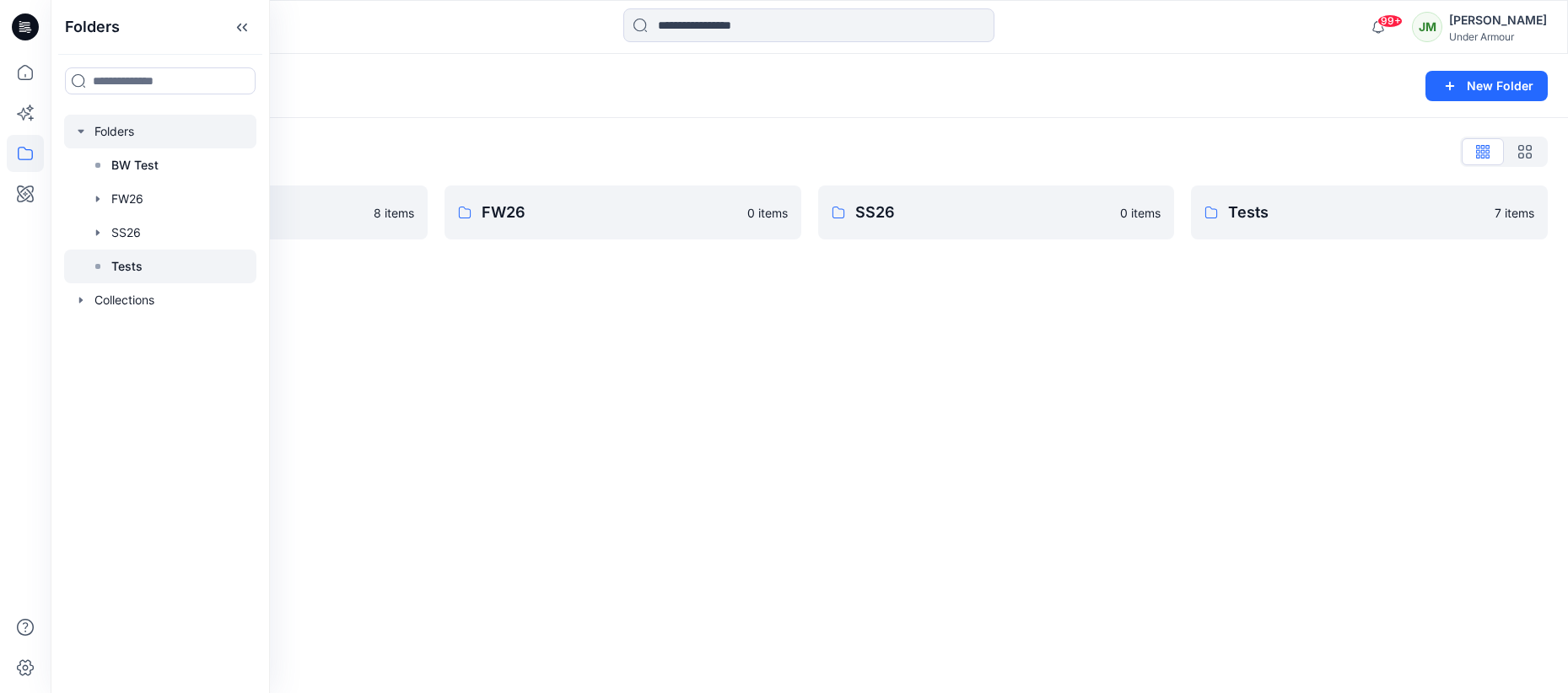
click at [126, 261] on p "Tests" at bounding box center [126, 267] width 31 height 21
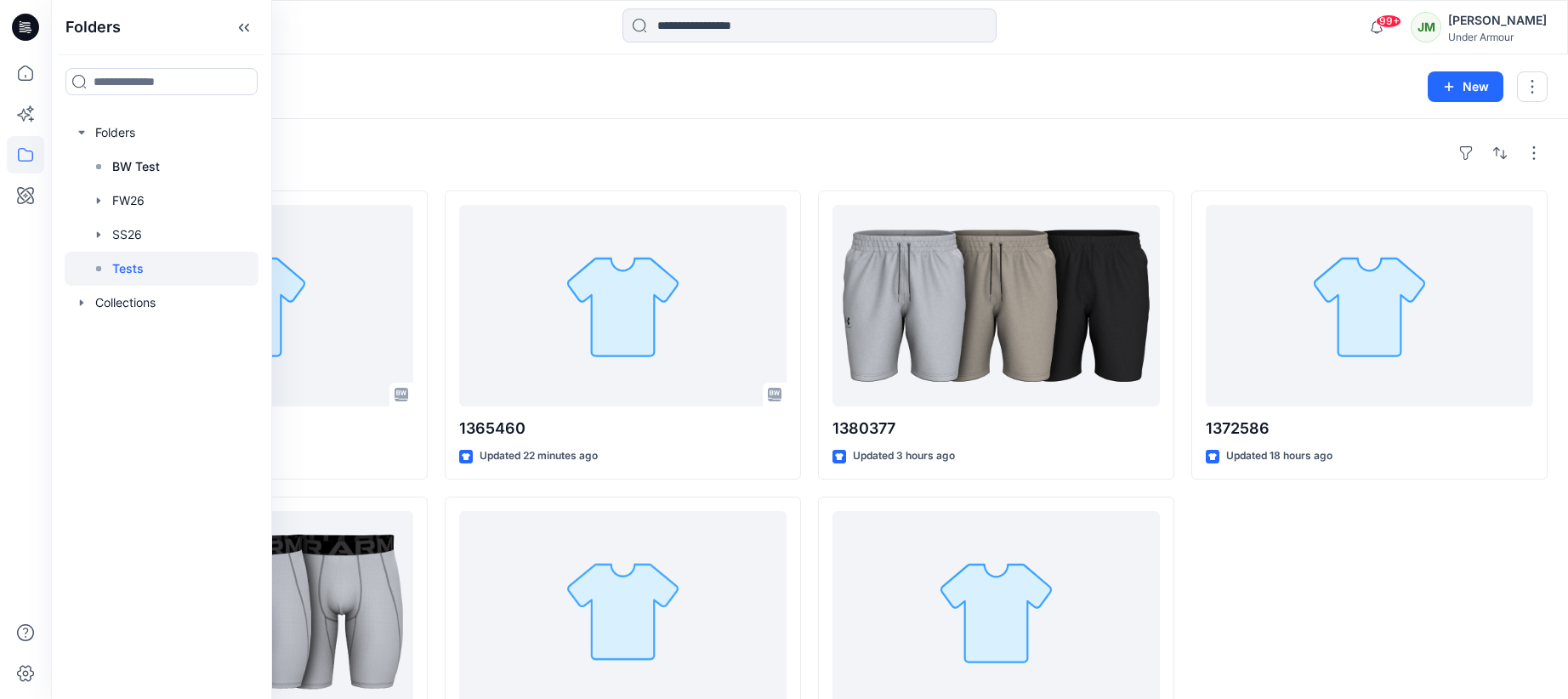
click at [429, 94] on div "Folders Tests 4" at bounding box center [743, 86] width 1344 height 24
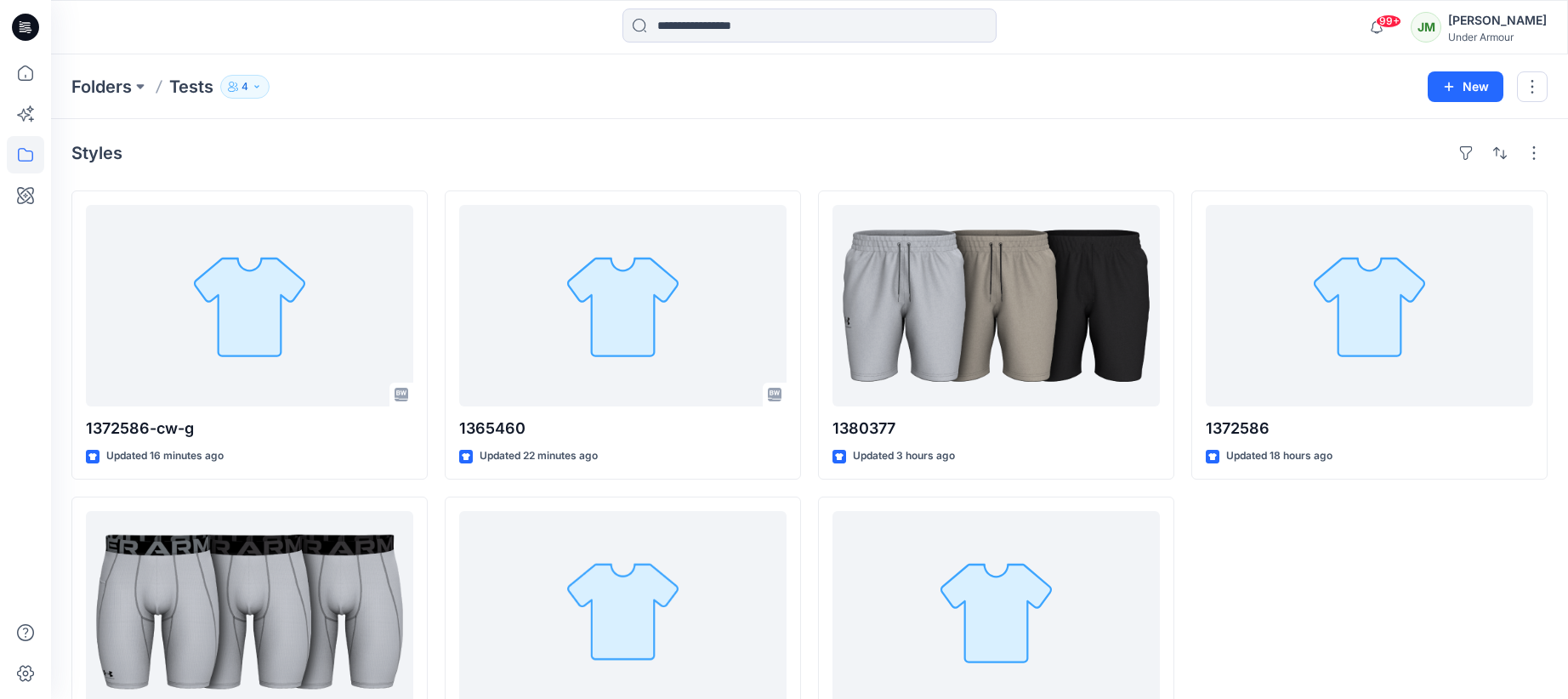
click at [260, 82] on icon "button" at bounding box center [256, 86] width 10 height 10
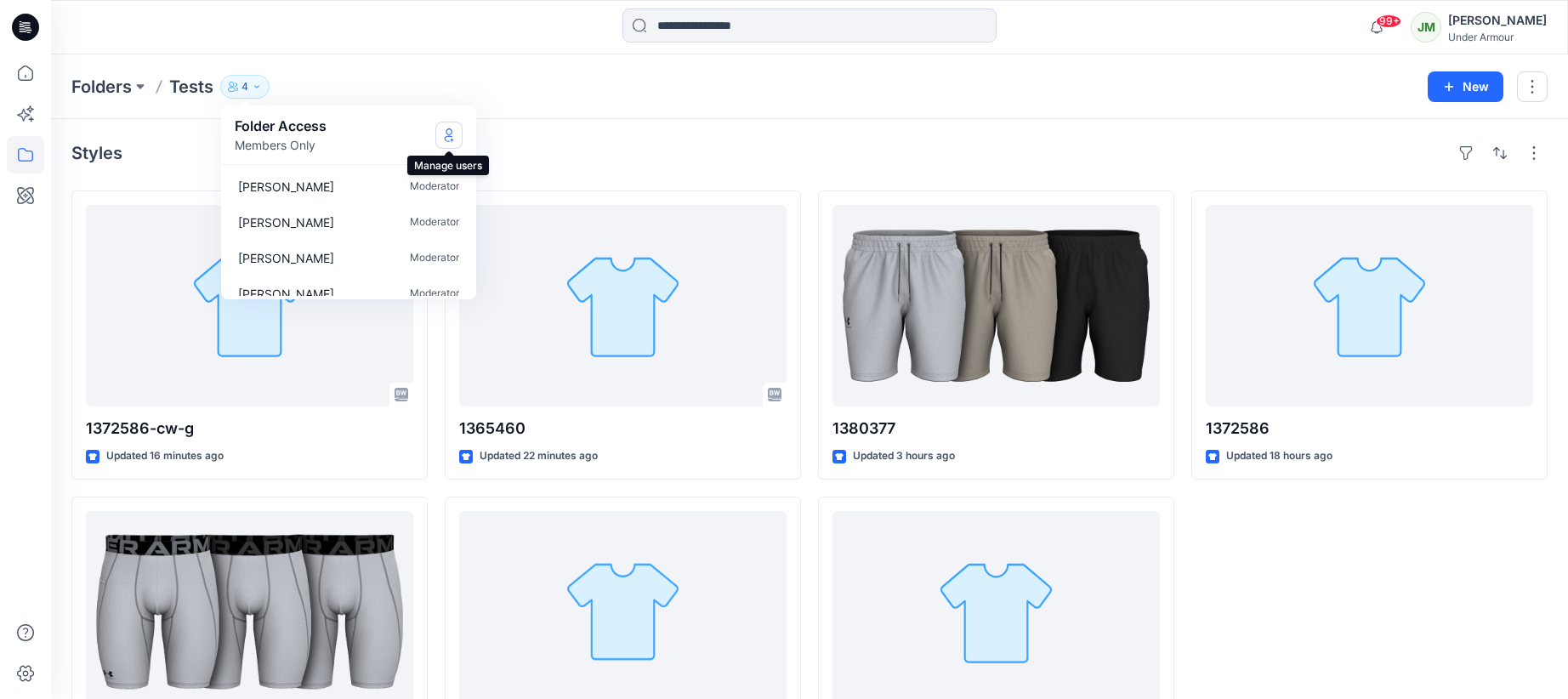
click at [450, 136] on icon "Manage Users" at bounding box center [449, 138] width 9 height 7
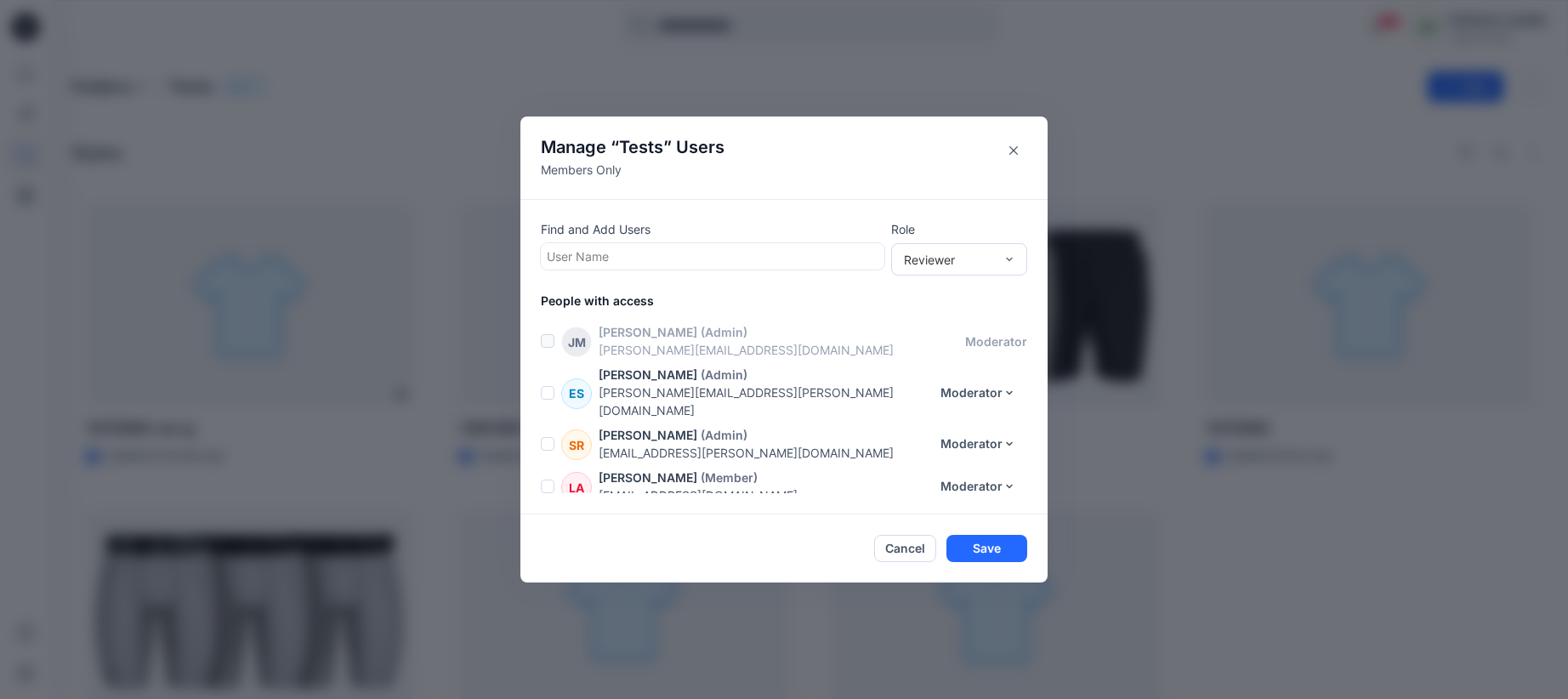
click at [593, 251] on div at bounding box center [713, 256] width 332 height 21
type input "****"
click at [692, 296] on div "EI Eran Israel" at bounding box center [712, 298] width 323 height 24
click at [967, 267] on div "Reviewer" at bounding box center [949, 259] width 90 height 18
click at [953, 350] on div "Moderator" at bounding box center [959, 351] width 129 height 29
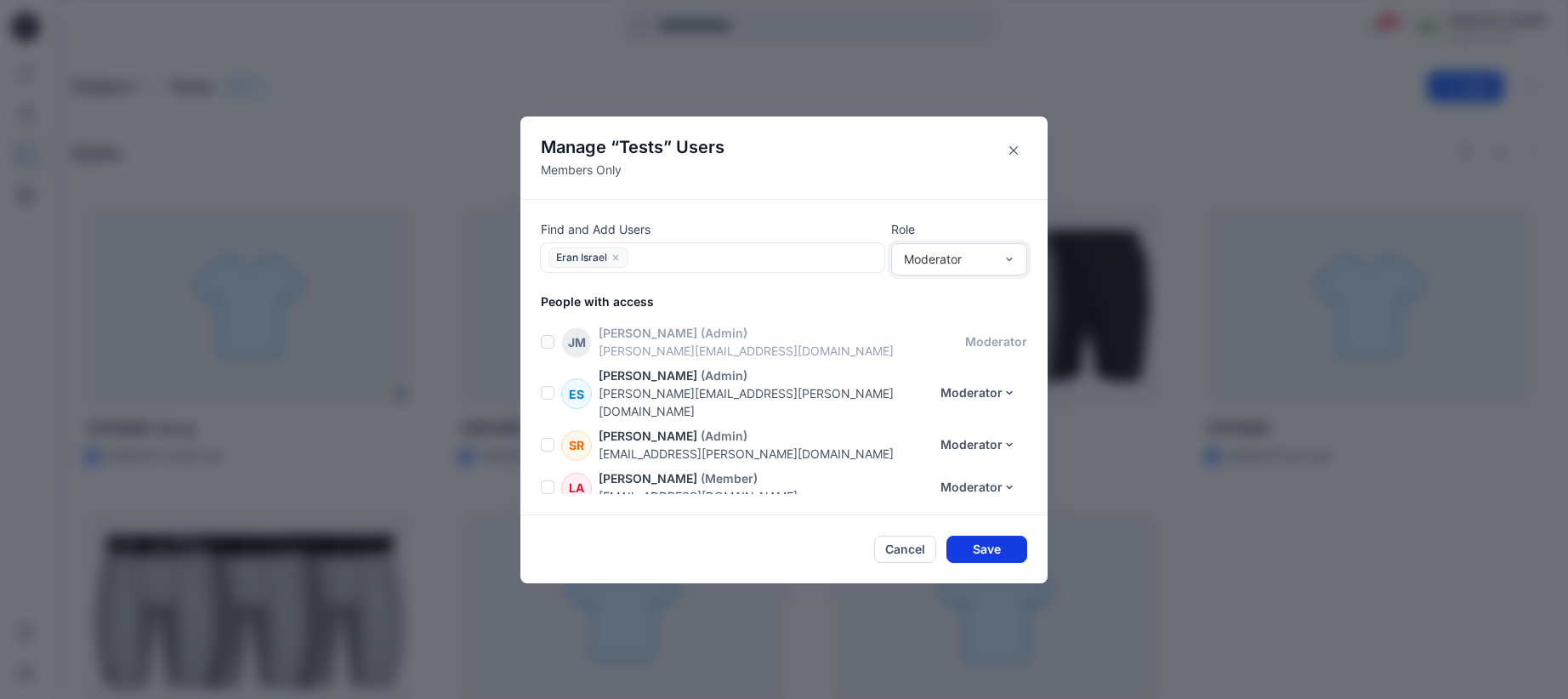
click at [989, 538] on button "Save" at bounding box center [987, 549] width 81 height 28
